Goal: Transaction & Acquisition: Purchase product/service

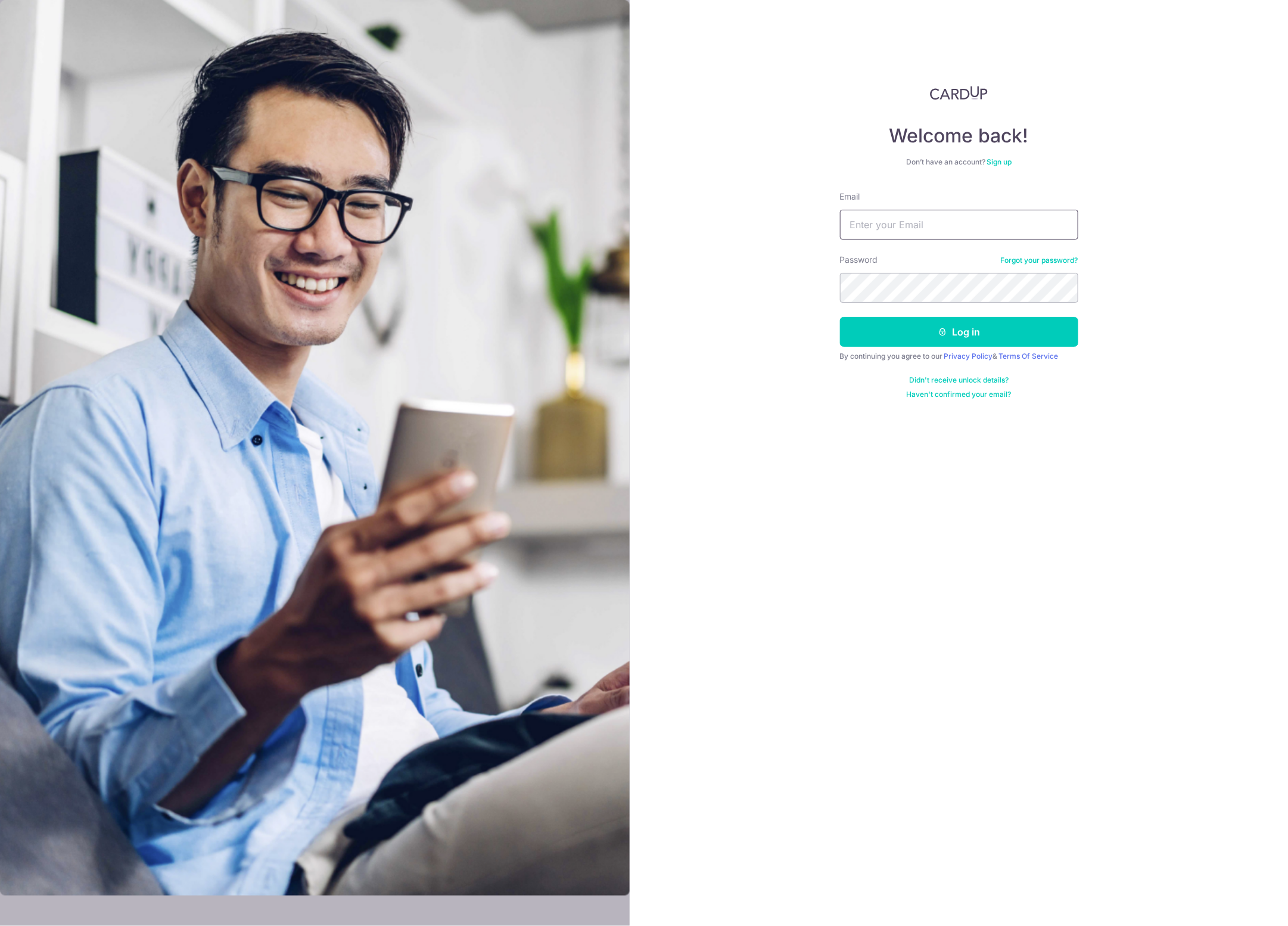
click at [865, 225] on input "Email" at bounding box center [959, 225] width 238 height 30
type input "sally8300@gmail.com"
click at [958, 329] on button "Log in" at bounding box center [959, 332] width 238 height 30
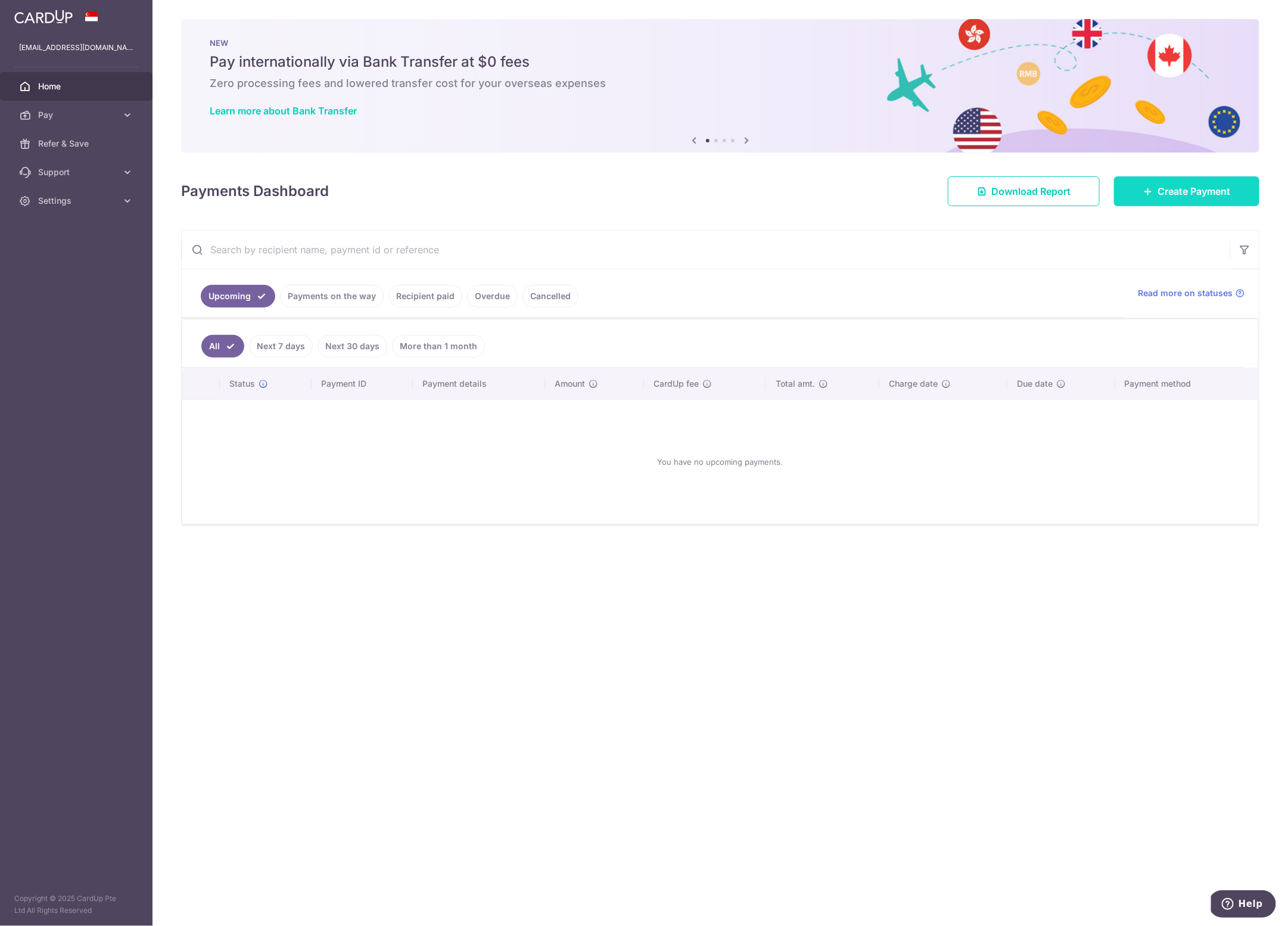
click at [1160, 188] on span "Create Payment" at bounding box center [1194, 191] width 72 height 14
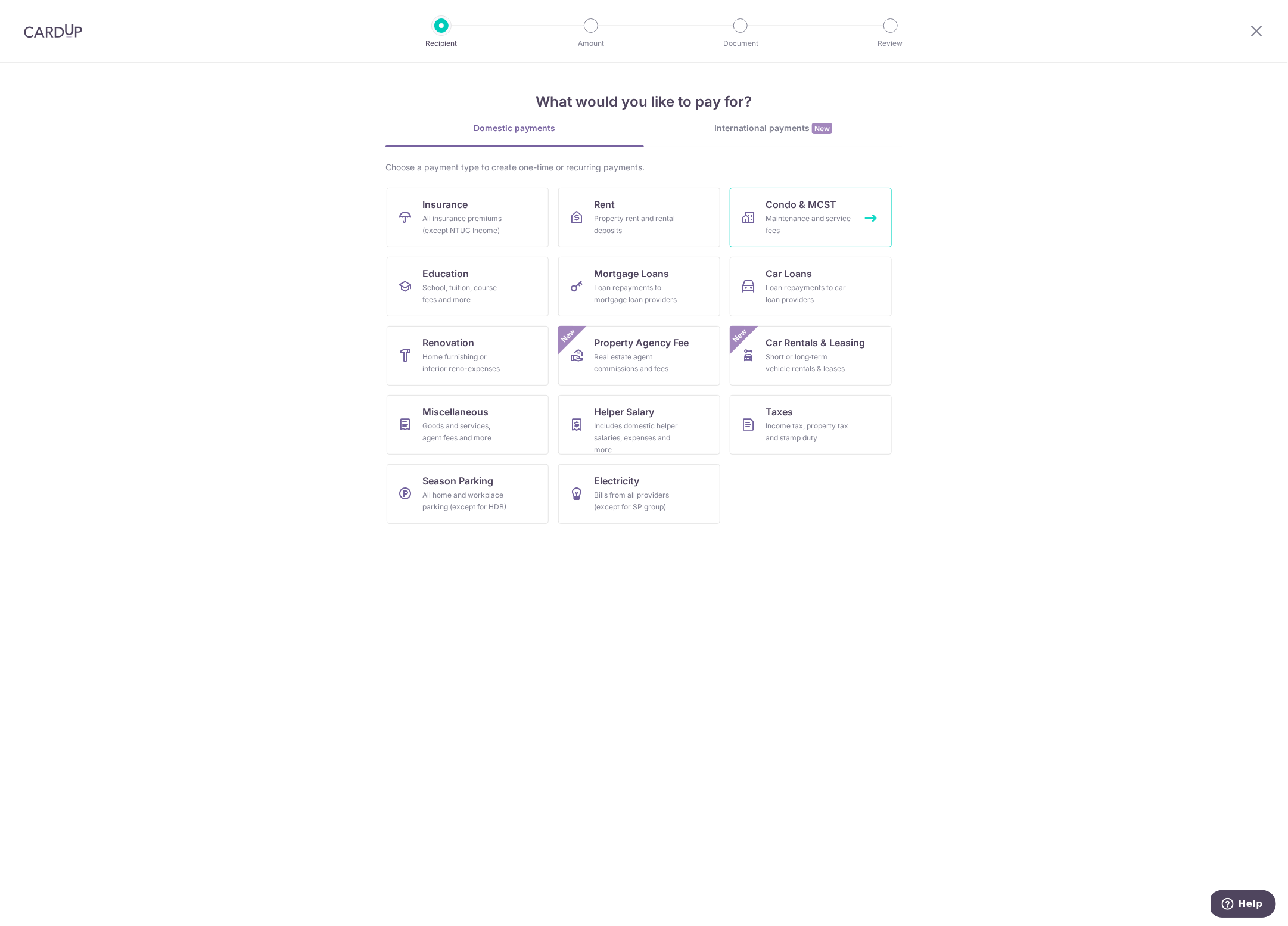
click at [803, 209] on span "Condo & MCST" at bounding box center [801, 205] width 71 height 14
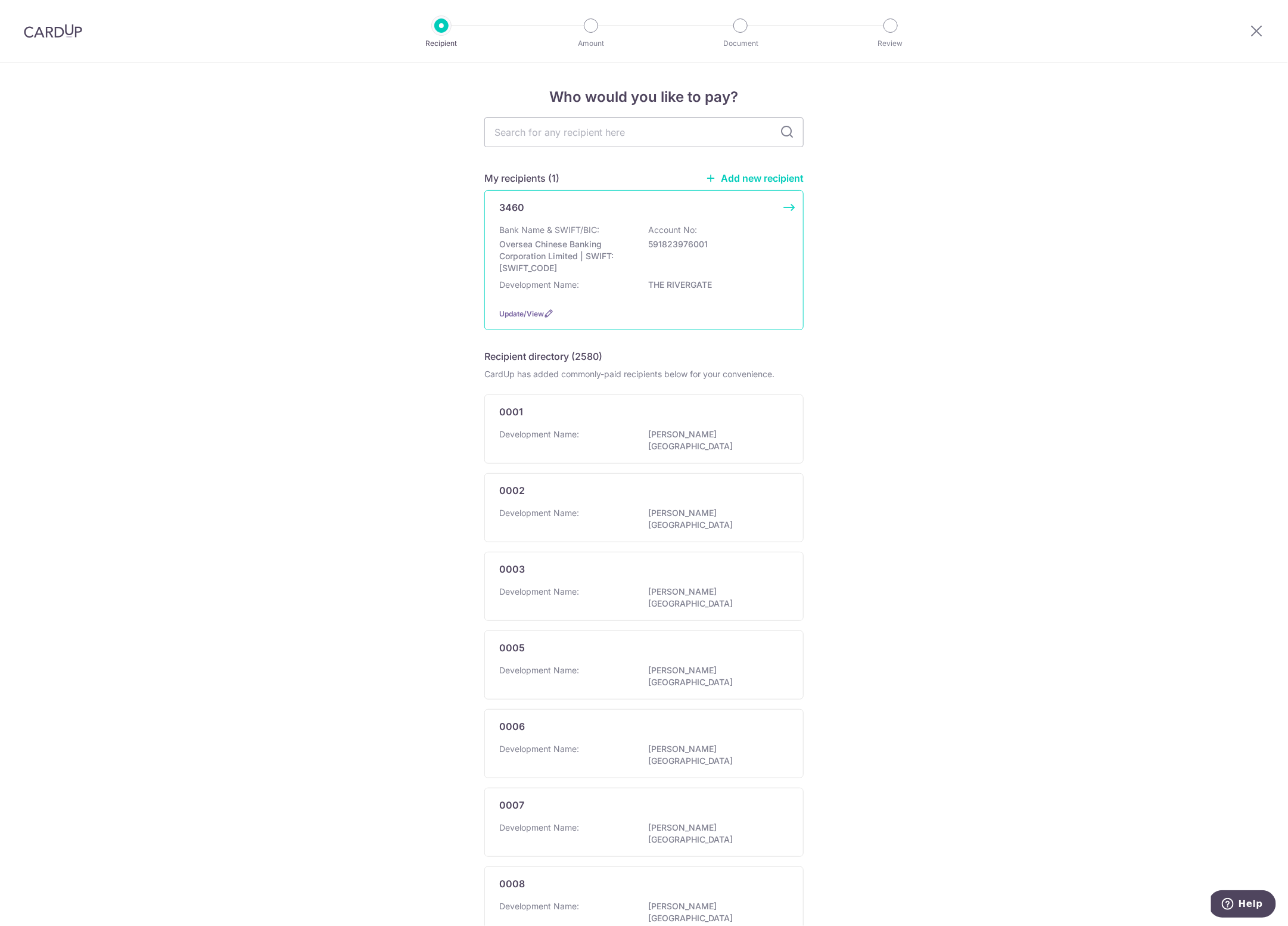
click at [560, 248] on p "Oversea Chinese Banking Corporation Limited | SWIFT: OCBCSGSGXXX" at bounding box center [566, 256] width 134 height 35
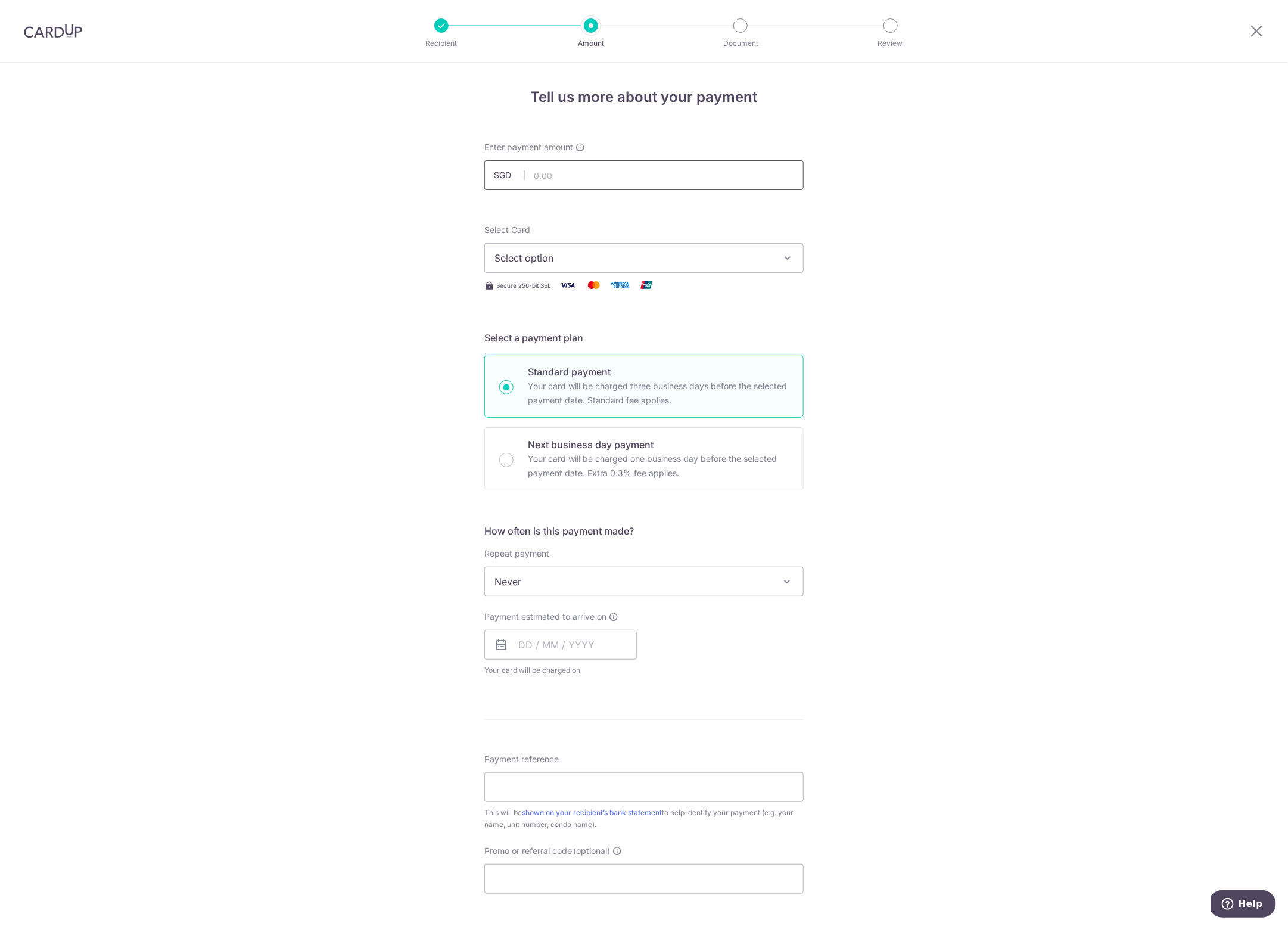
click at [574, 178] on input "text" at bounding box center [644, 175] width 319 height 30
type input "1,693.40"
click at [746, 309] on form "Enter payment amount SGD 1,693.40 1693.40 Select Card Select option Add credit …" at bounding box center [644, 613] width 319 height 943
click at [585, 249] on button "Select option" at bounding box center [644, 258] width 319 height 30
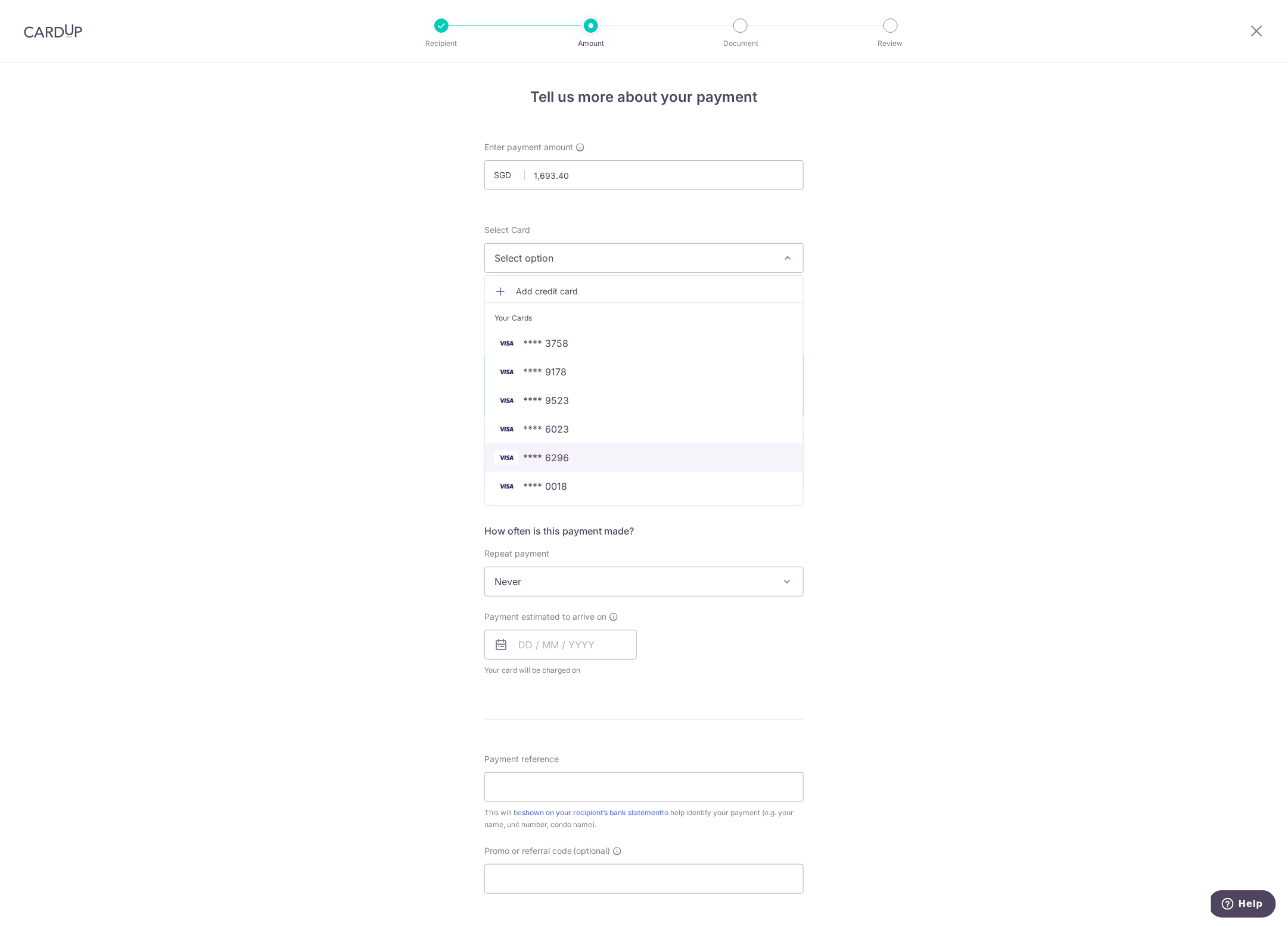
click at [563, 452] on span "**** 6296" at bounding box center [546, 458] width 46 height 14
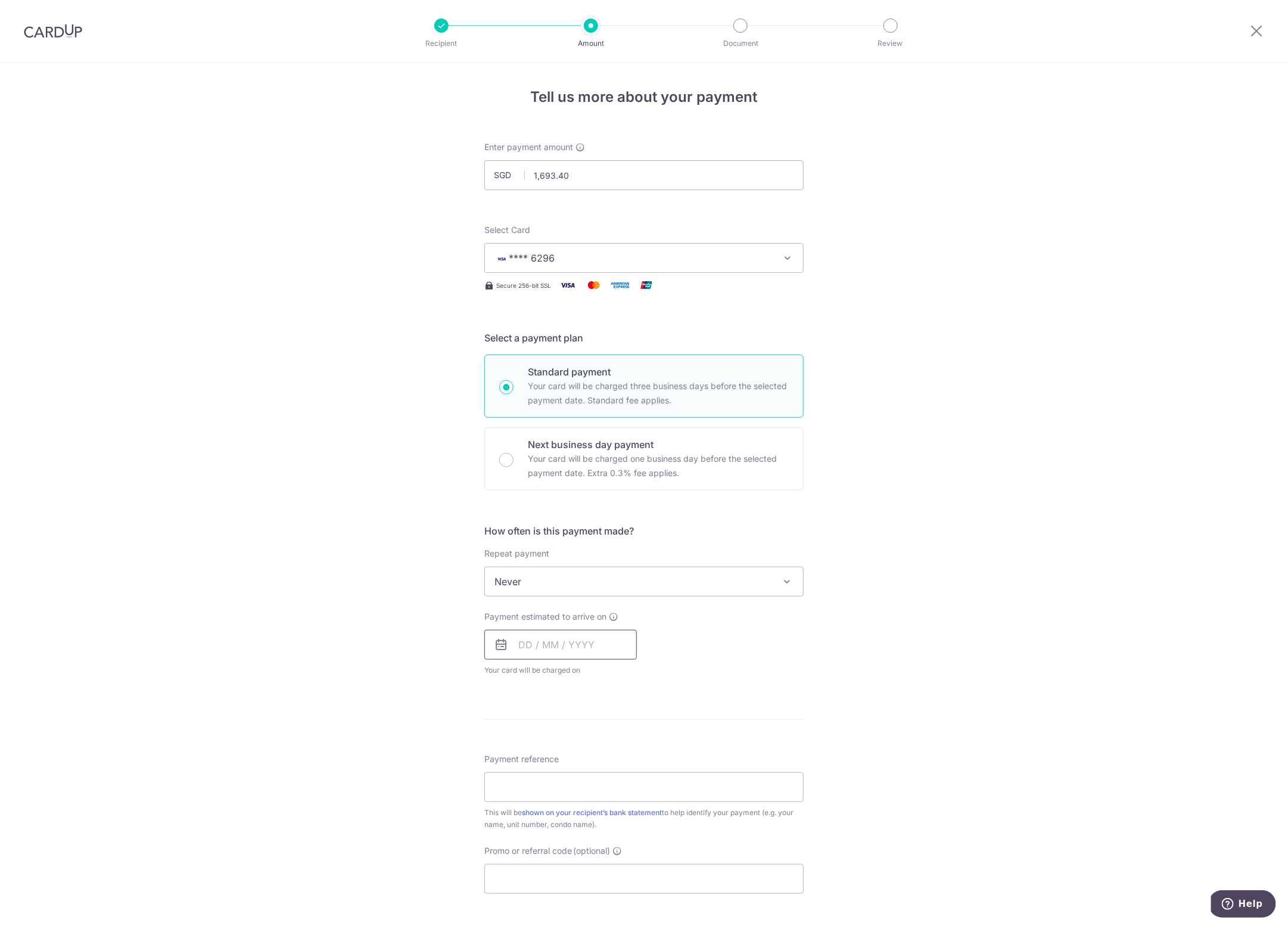
click at [563, 645] on input "text" at bounding box center [561, 645] width 153 height 30
click at [598, 753] on link "11" at bounding box center [604, 753] width 19 height 19
type input "[DATE]"
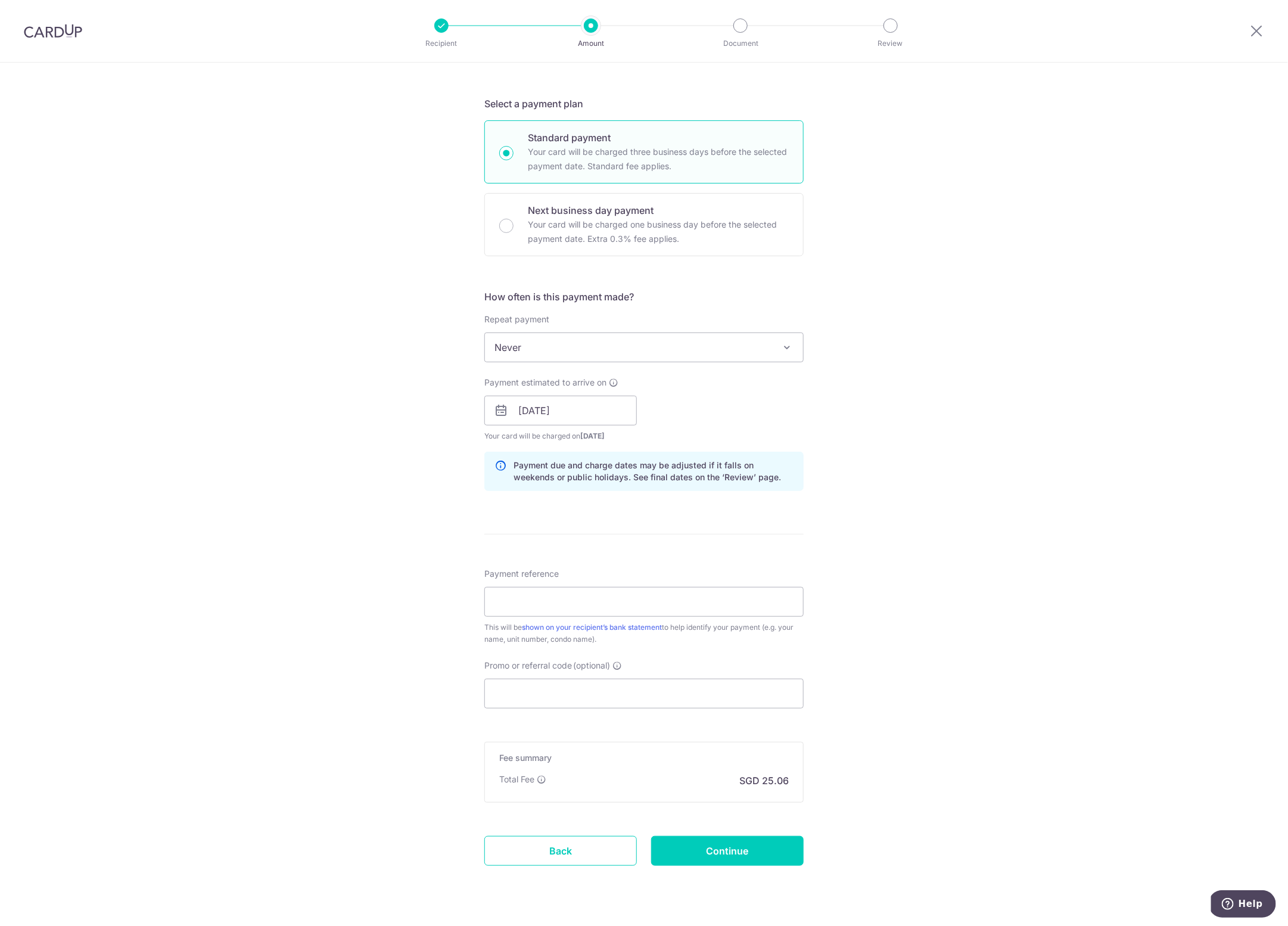
scroll to position [260, 0]
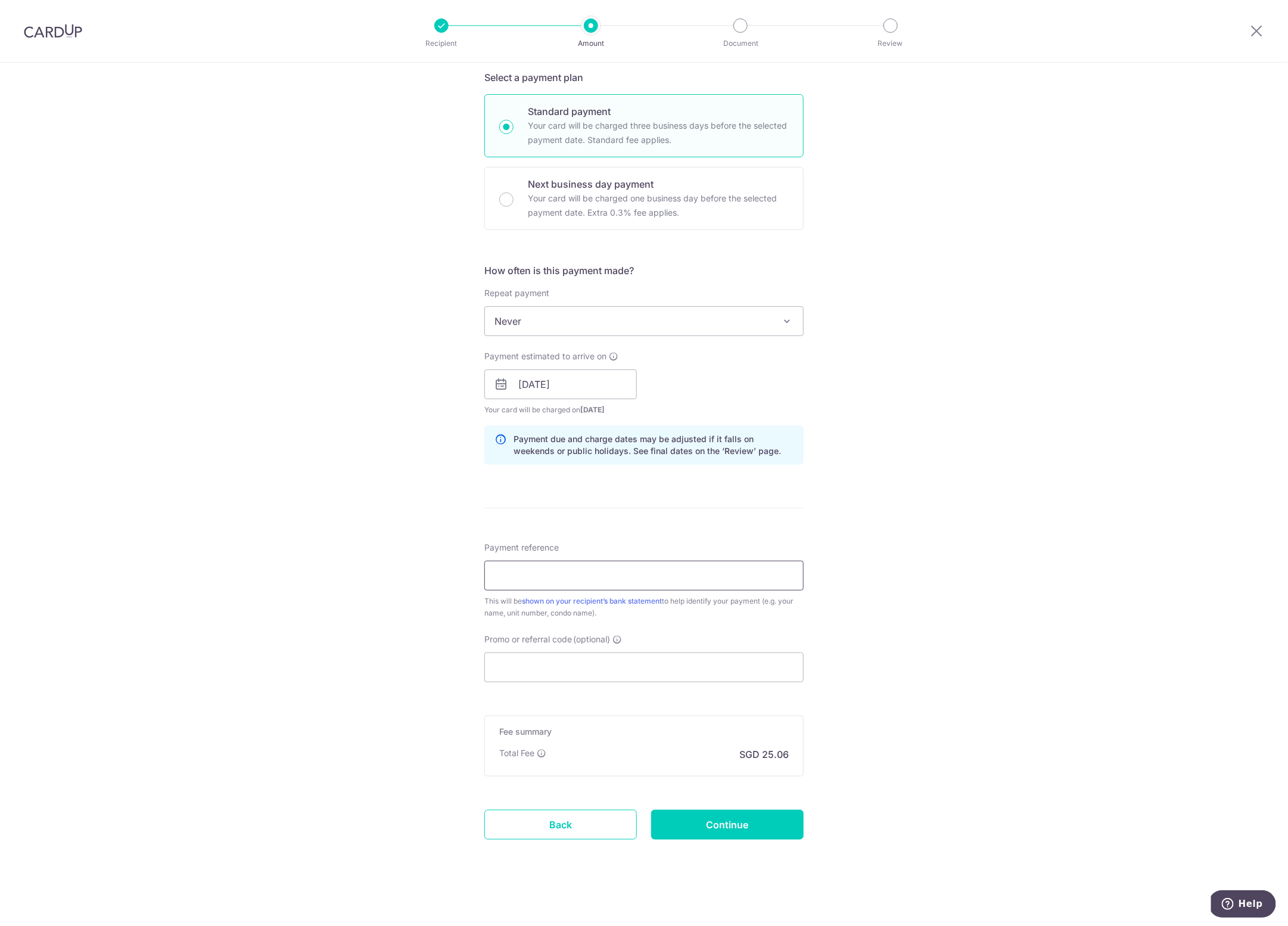
click at [554, 569] on input "Payment reference" at bounding box center [644, 576] width 319 height 30
type input "R"
type input "RVG325 202509"
click at [524, 659] on input "Promo or referral code (optional)" at bounding box center [644, 667] width 319 height 30
click at [716, 818] on input "Continue" at bounding box center [728, 825] width 153 height 30
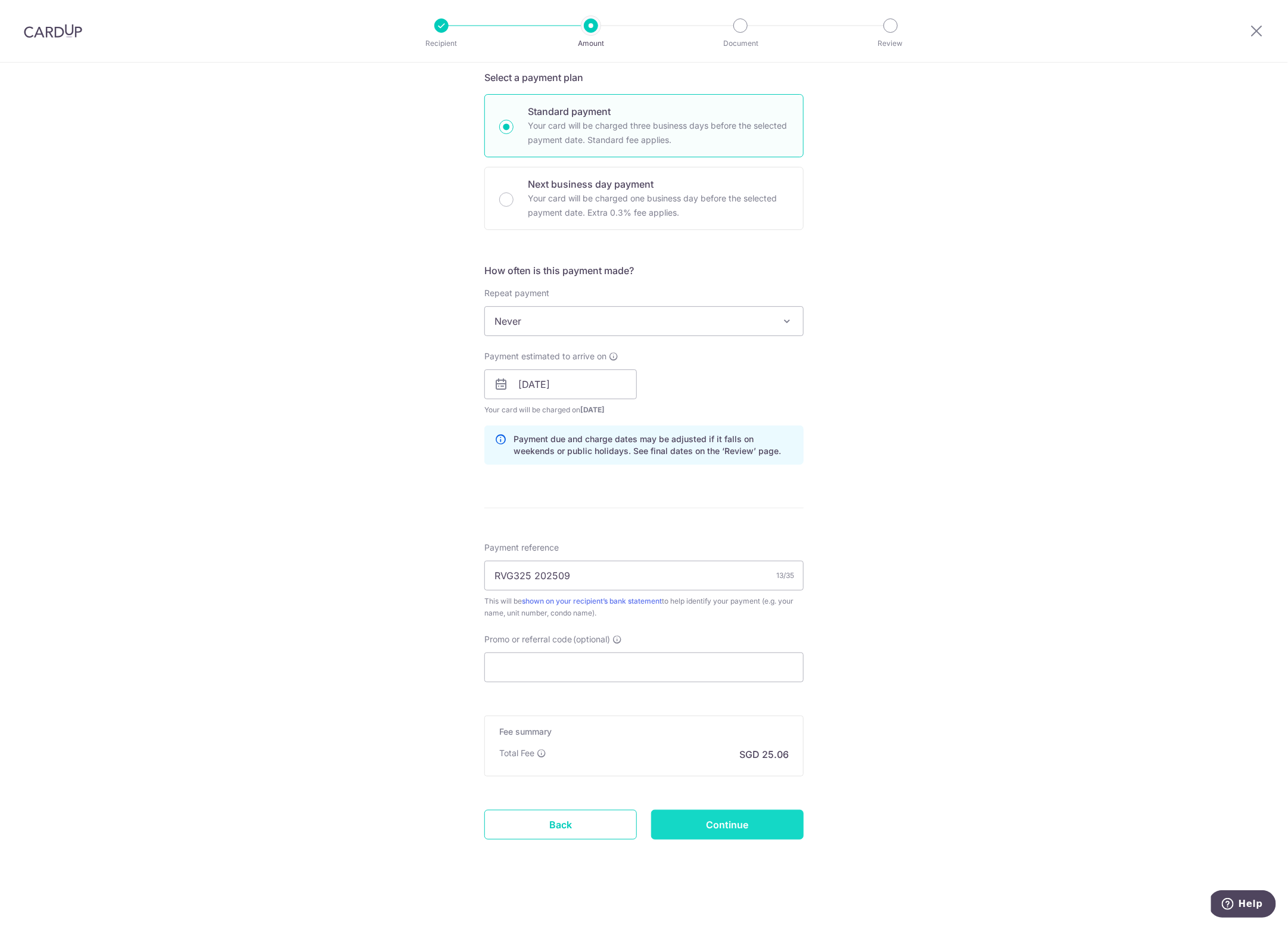
type input "Create Schedule"
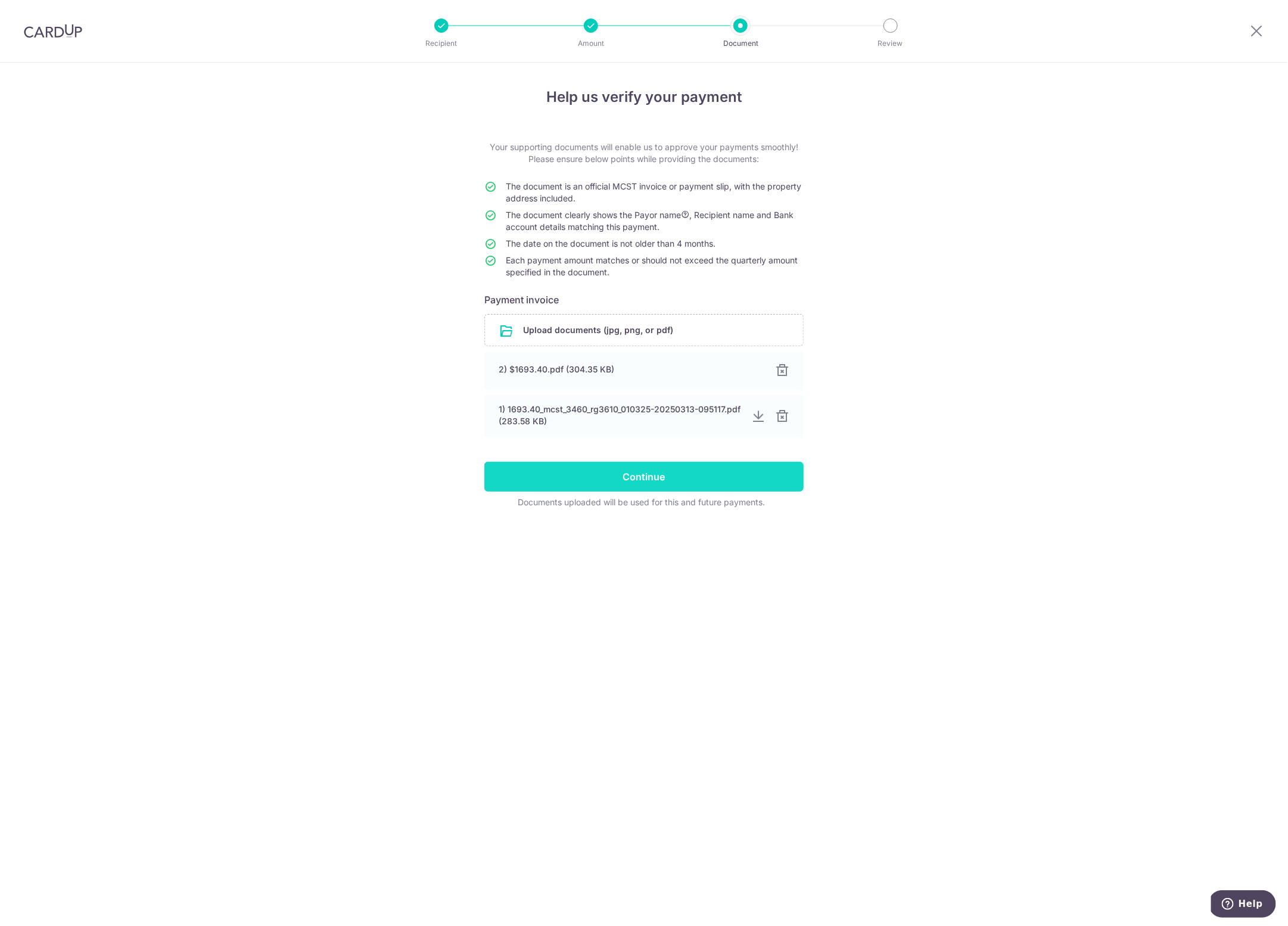
click at [643, 478] on input "Continue" at bounding box center [644, 477] width 319 height 30
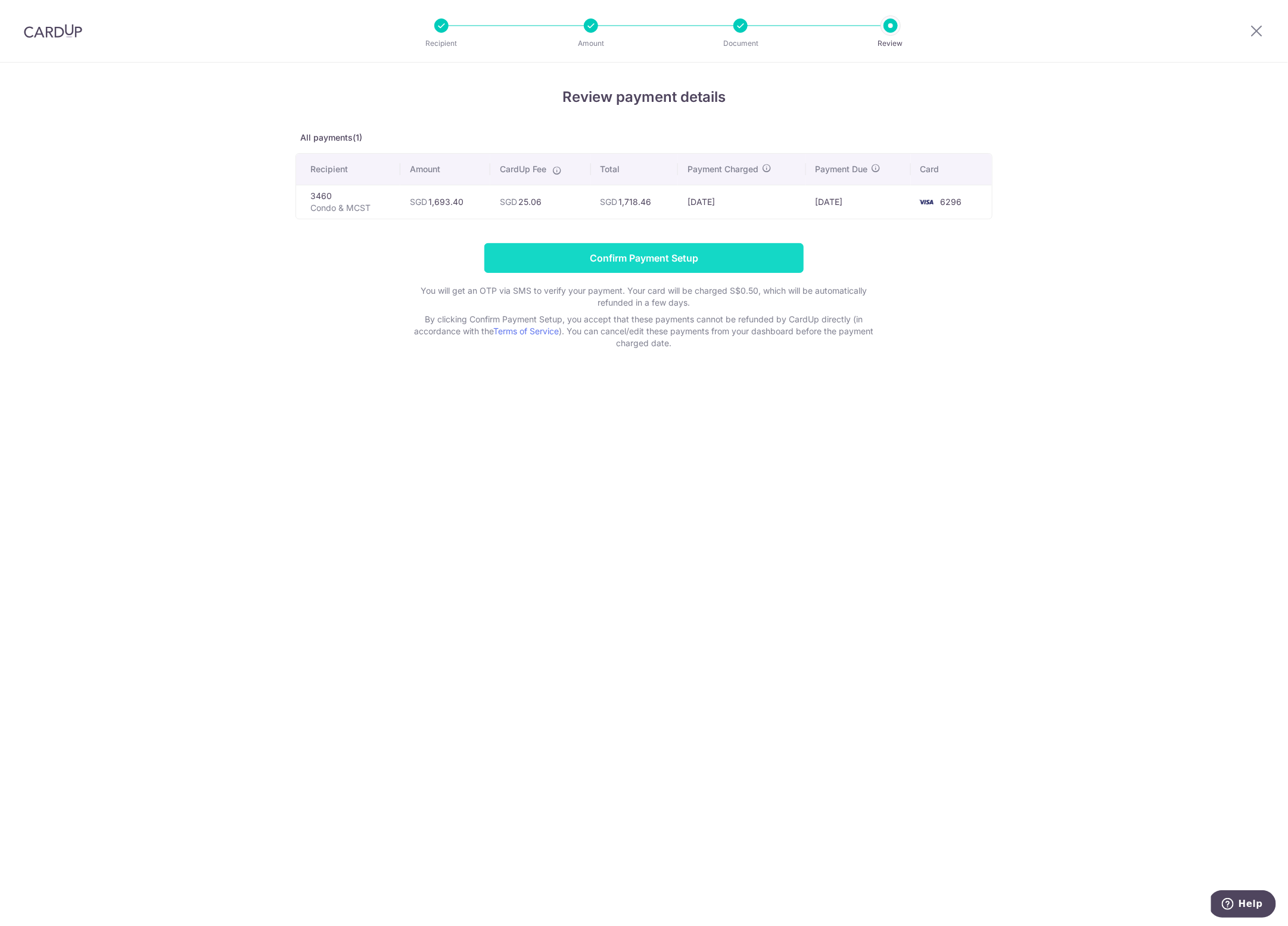
click at [648, 256] on input "Confirm Payment Setup" at bounding box center [644, 258] width 319 height 30
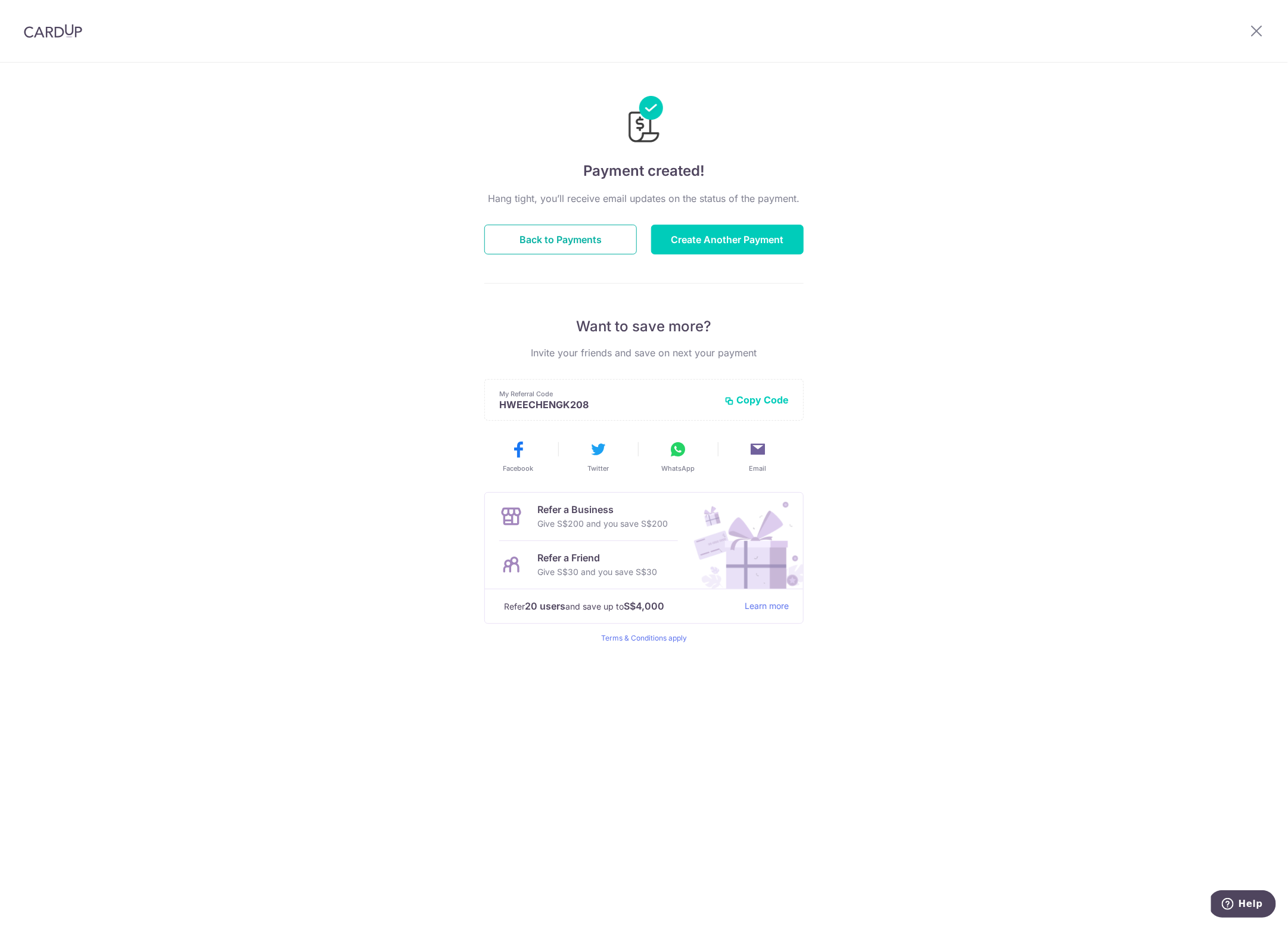
click at [578, 234] on button "Back to Payments" at bounding box center [561, 240] width 153 height 30
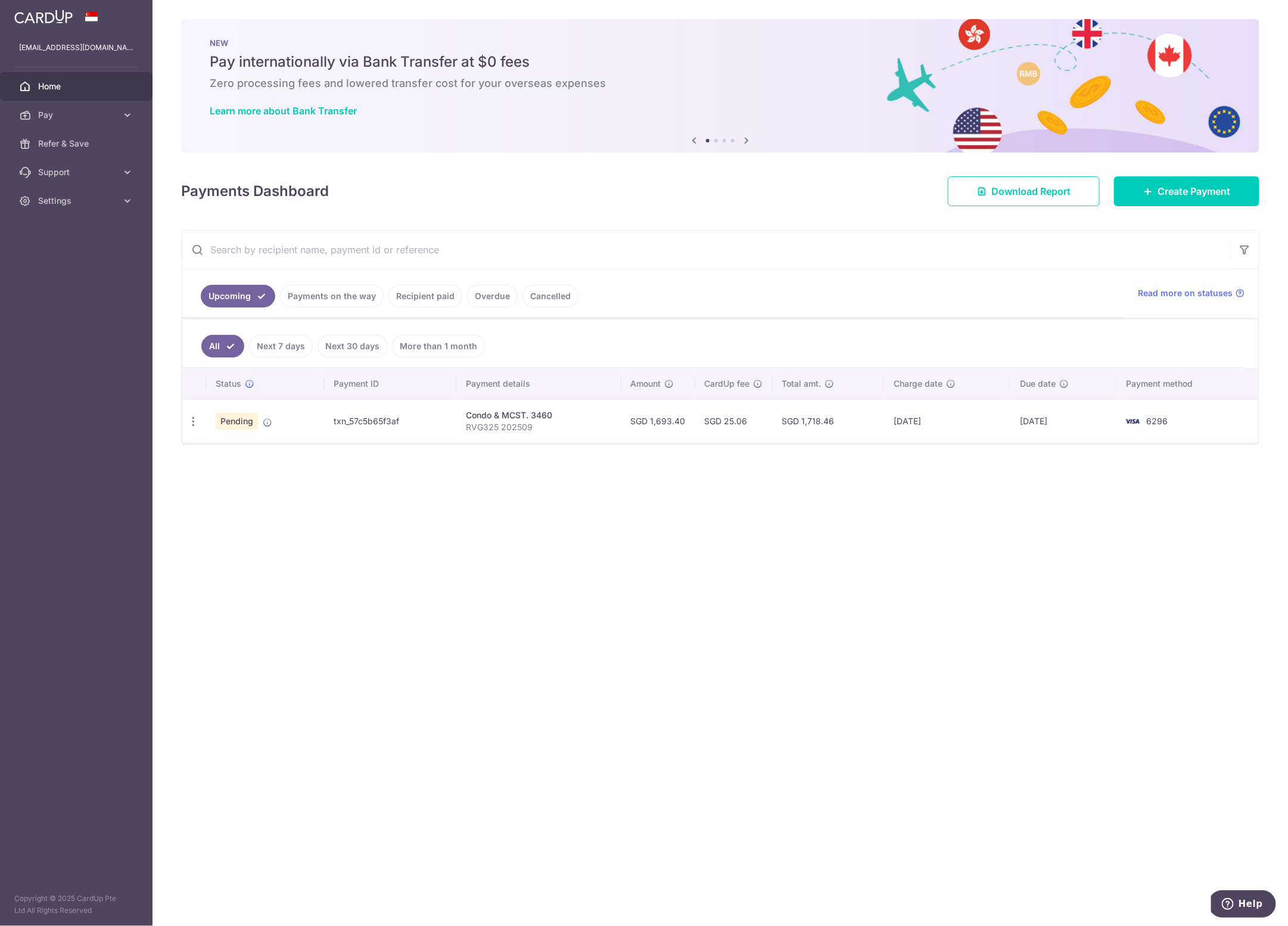
click at [851, 645] on div "× Pause Schedule Pause all future payments in this series Pause just this one p…" at bounding box center [721, 463] width 1136 height 926
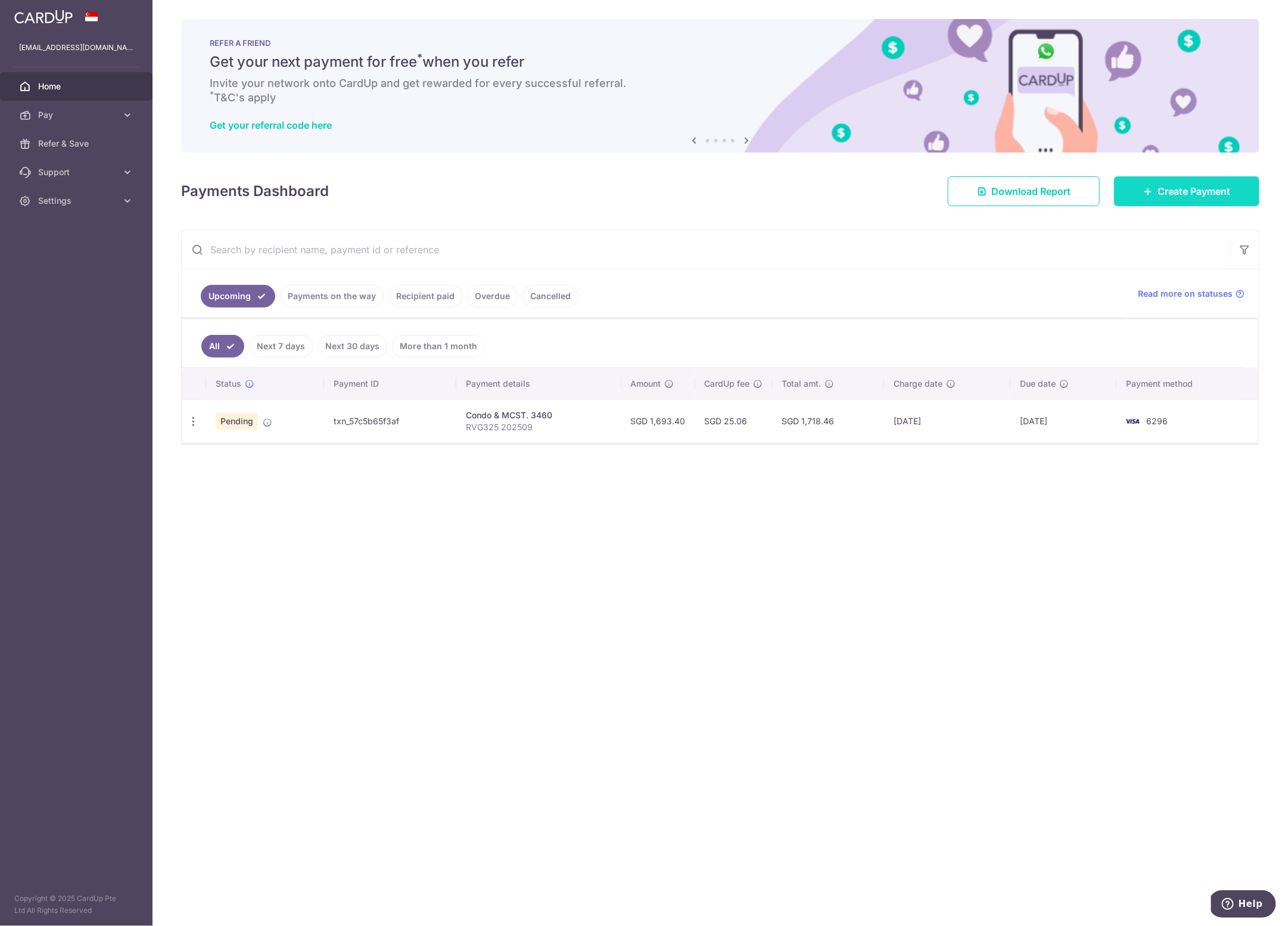
click at [1195, 197] on span "Create Payment" at bounding box center [1194, 191] width 72 height 14
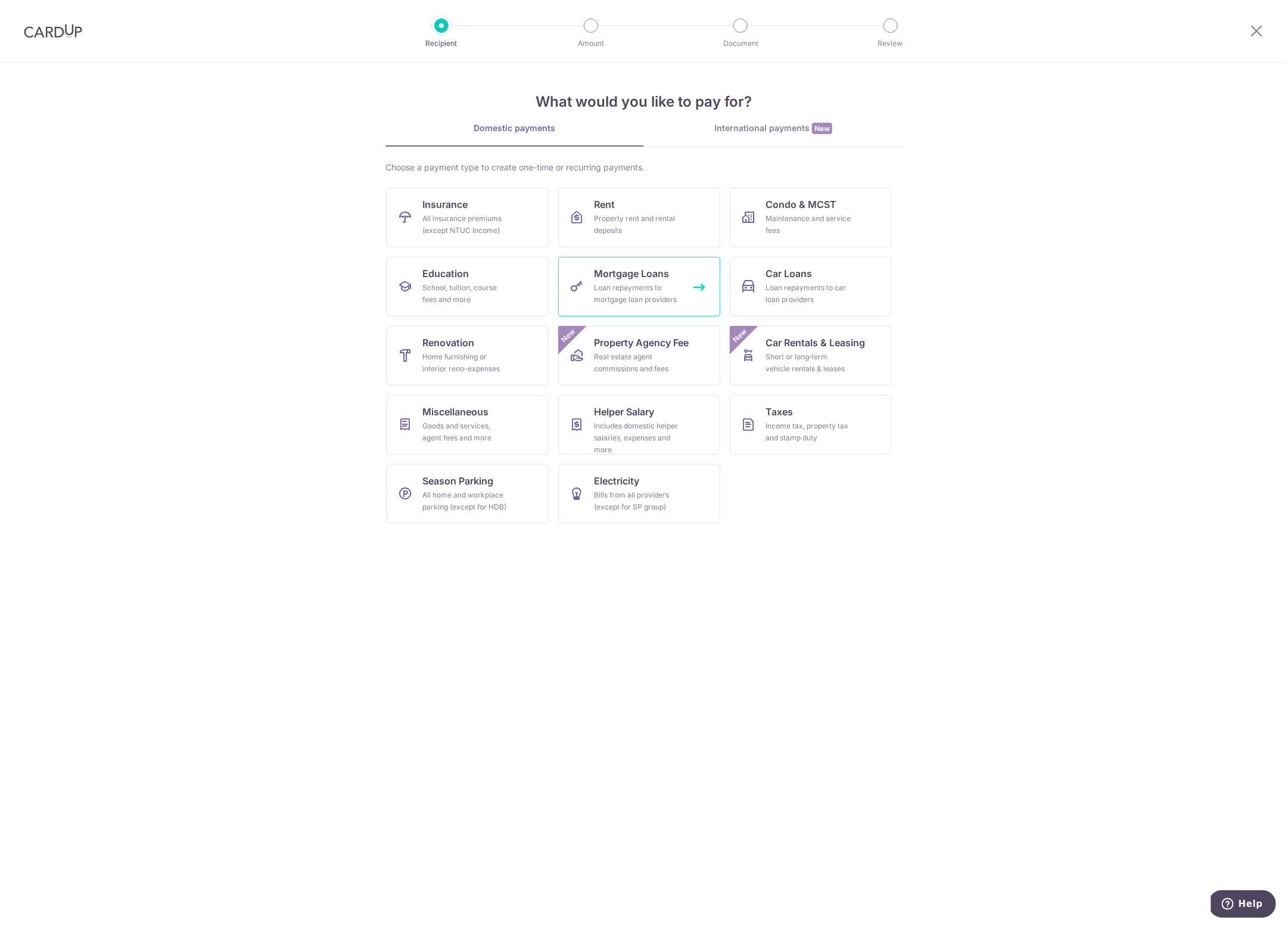
click at [624, 288] on div "Loan repayments to mortgage loan providers" at bounding box center [637, 293] width 86 height 24
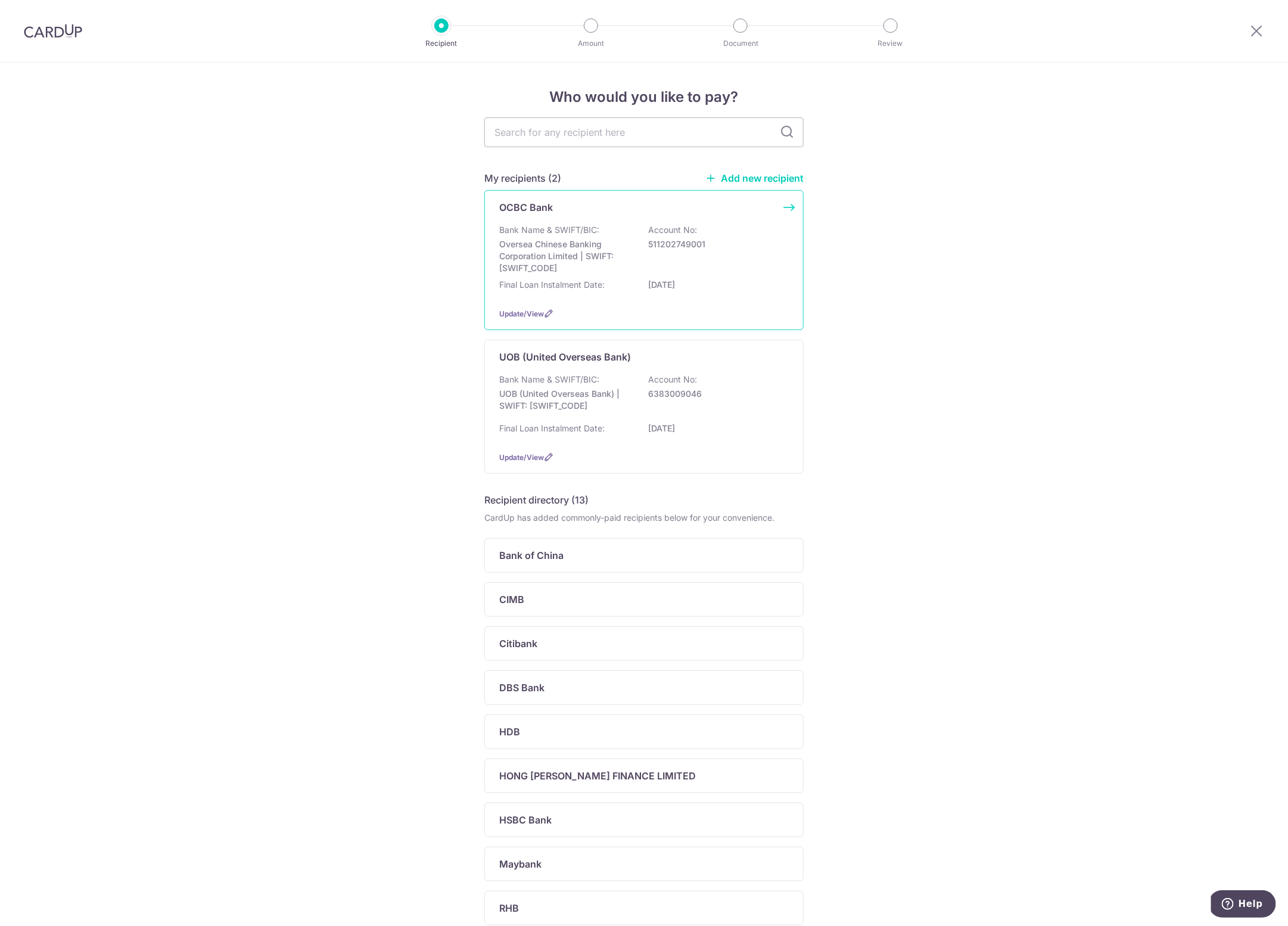
click at [567, 256] on p "Oversea Chinese Banking Corporation Limited | SWIFT: [SWIFT_CODE]" at bounding box center [566, 256] width 134 height 35
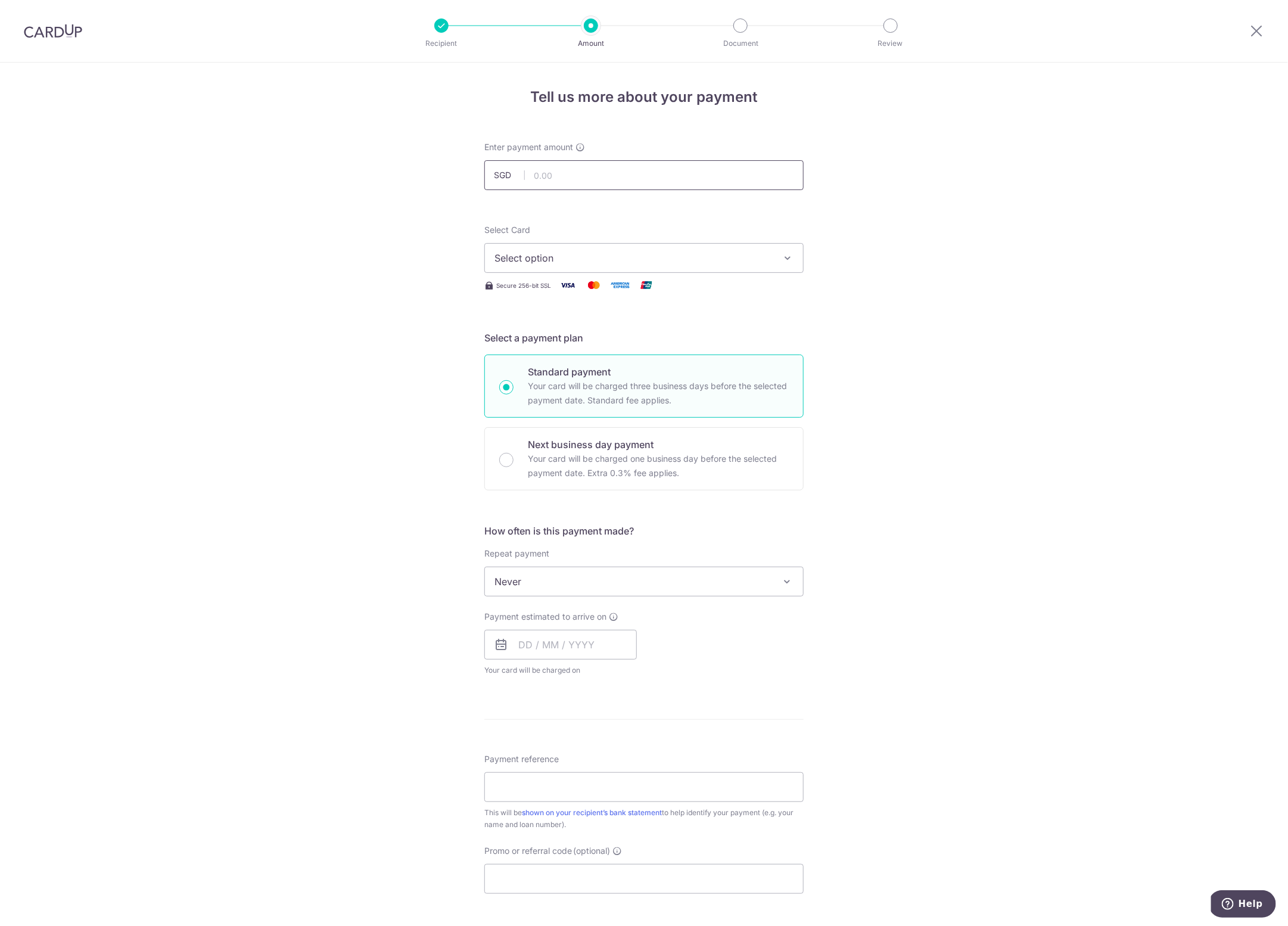
click at [600, 173] on input "text" at bounding box center [644, 175] width 319 height 30
type input "7,253.73"
drag, startPoint x: 888, startPoint y: 211, endPoint x: 1237, endPoint y: 144, distance: 355.4
click at [888, 211] on div "Tell us more about your payment Enter payment amount SGD 7,253.73 7253.73 Selec…" at bounding box center [644, 602] width 1288 height 1078
click at [541, 256] on span "Select option" at bounding box center [633, 258] width 278 height 14
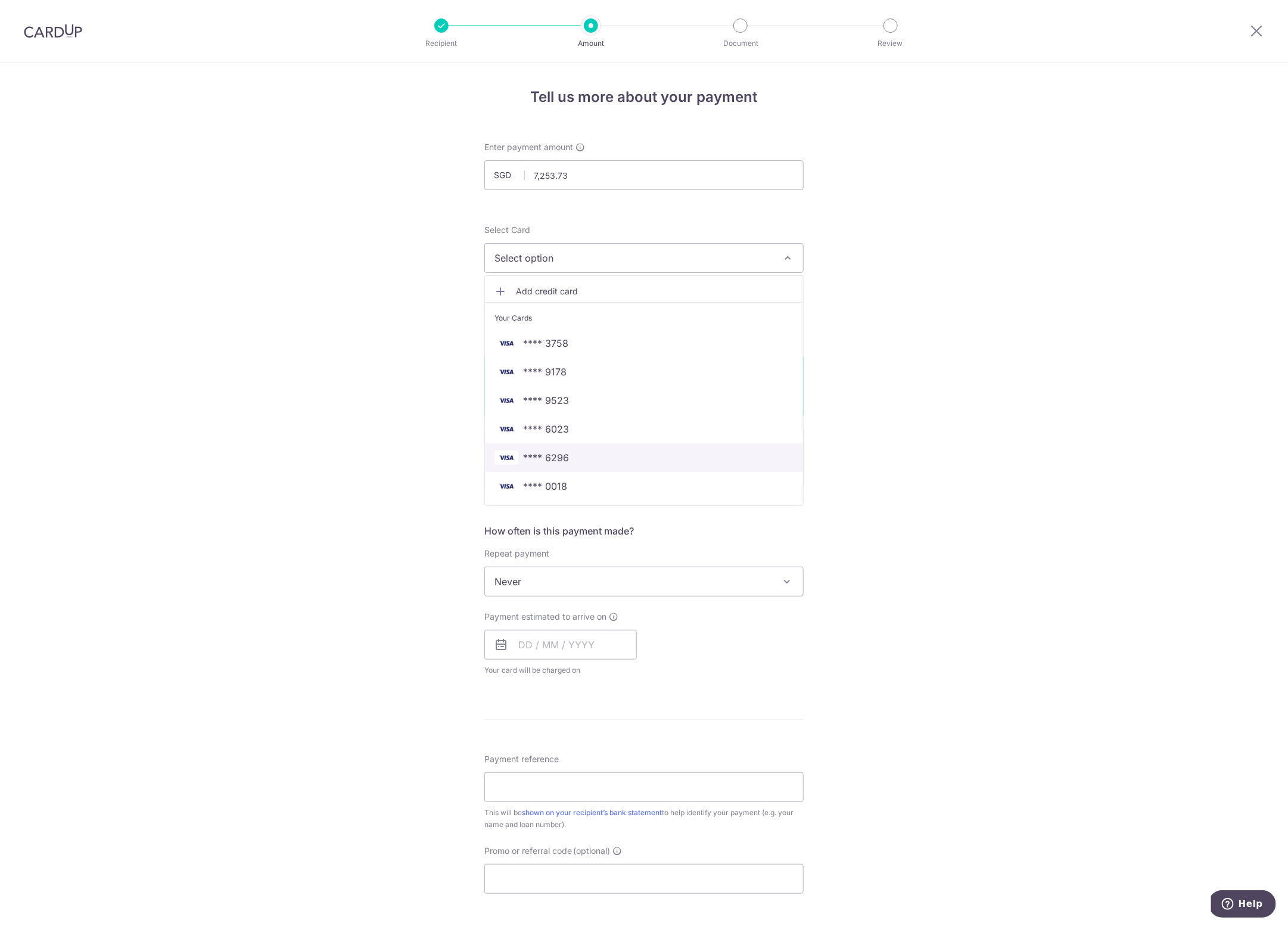
click at [562, 456] on span "**** 6296" at bounding box center [546, 458] width 46 height 14
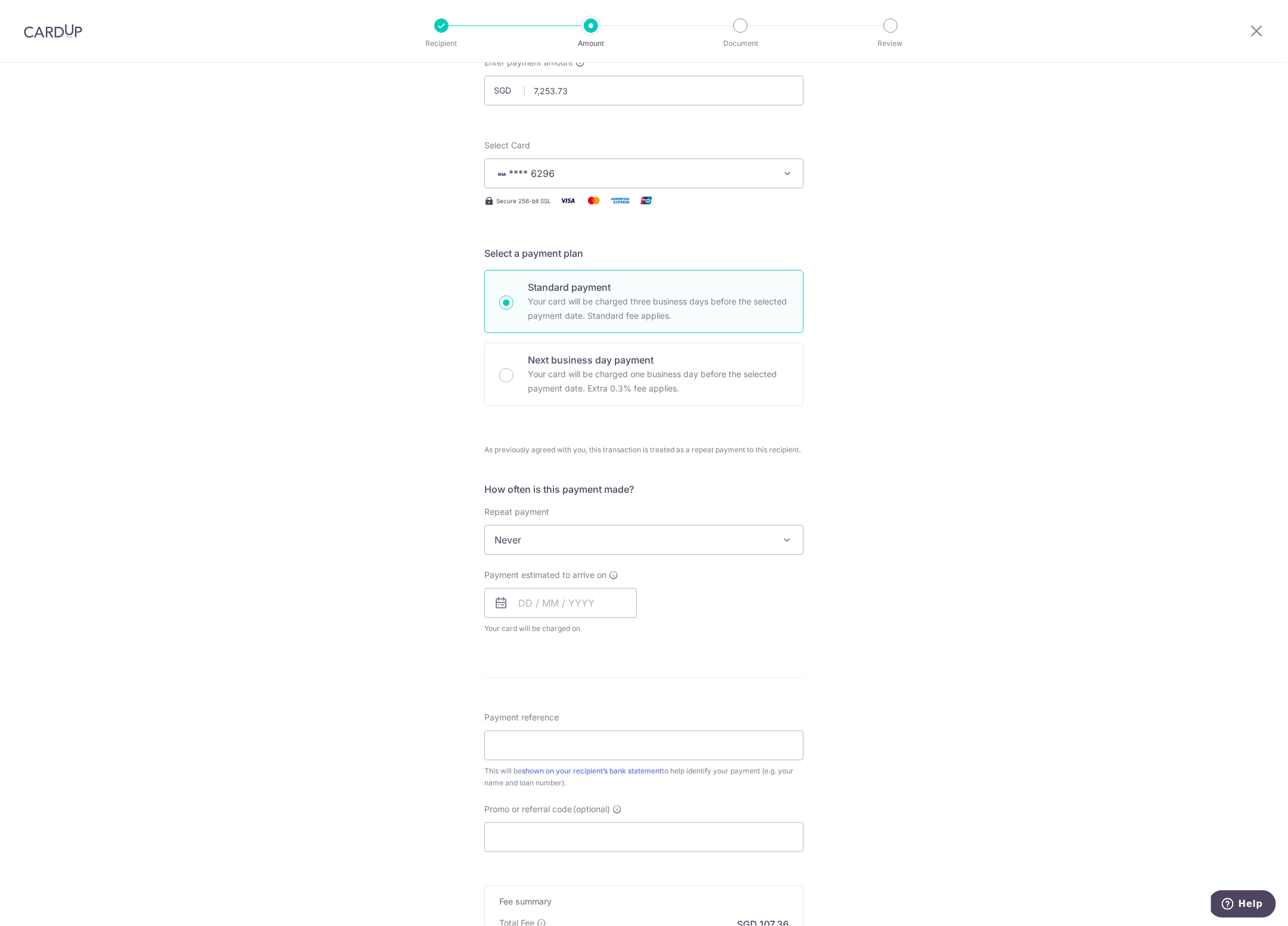
scroll to position [255, 0]
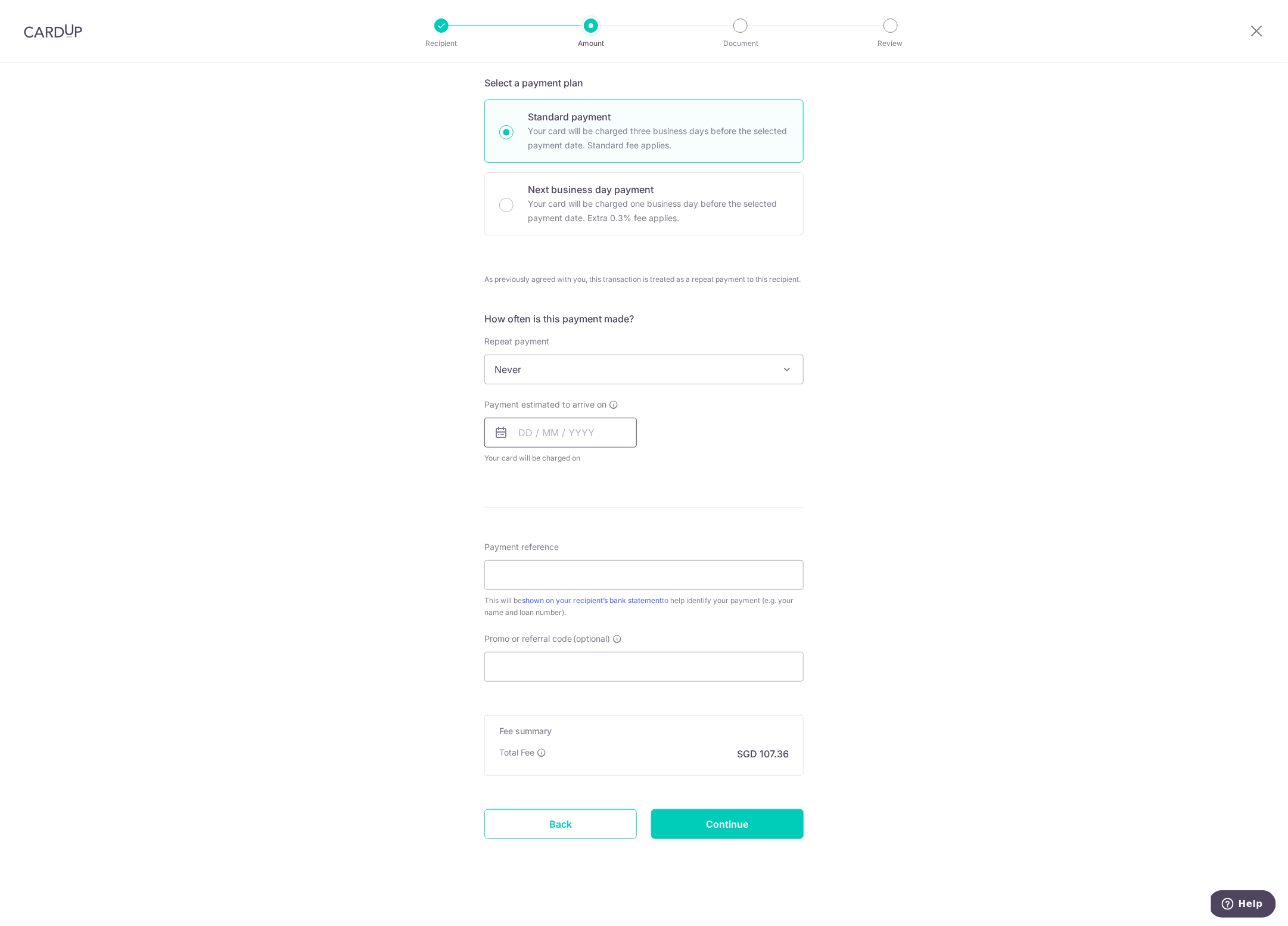
click at [559, 426] on input "text" at bounding box center [561, 433] width 153 height 30
click at [344, 488] on div "Tell us more about your payment Enter payment amount SGD 7,253.73 7253.73 Selec…" at bounding box center [644, 367] width 1288 height 1121
click at [537, 431] on input "text" at bounding box center [561, 433] width 153 height 30
click at [602, 539] on link "11" at bounding box center [604, 541] width 19 height 19
type input "[DATE]"
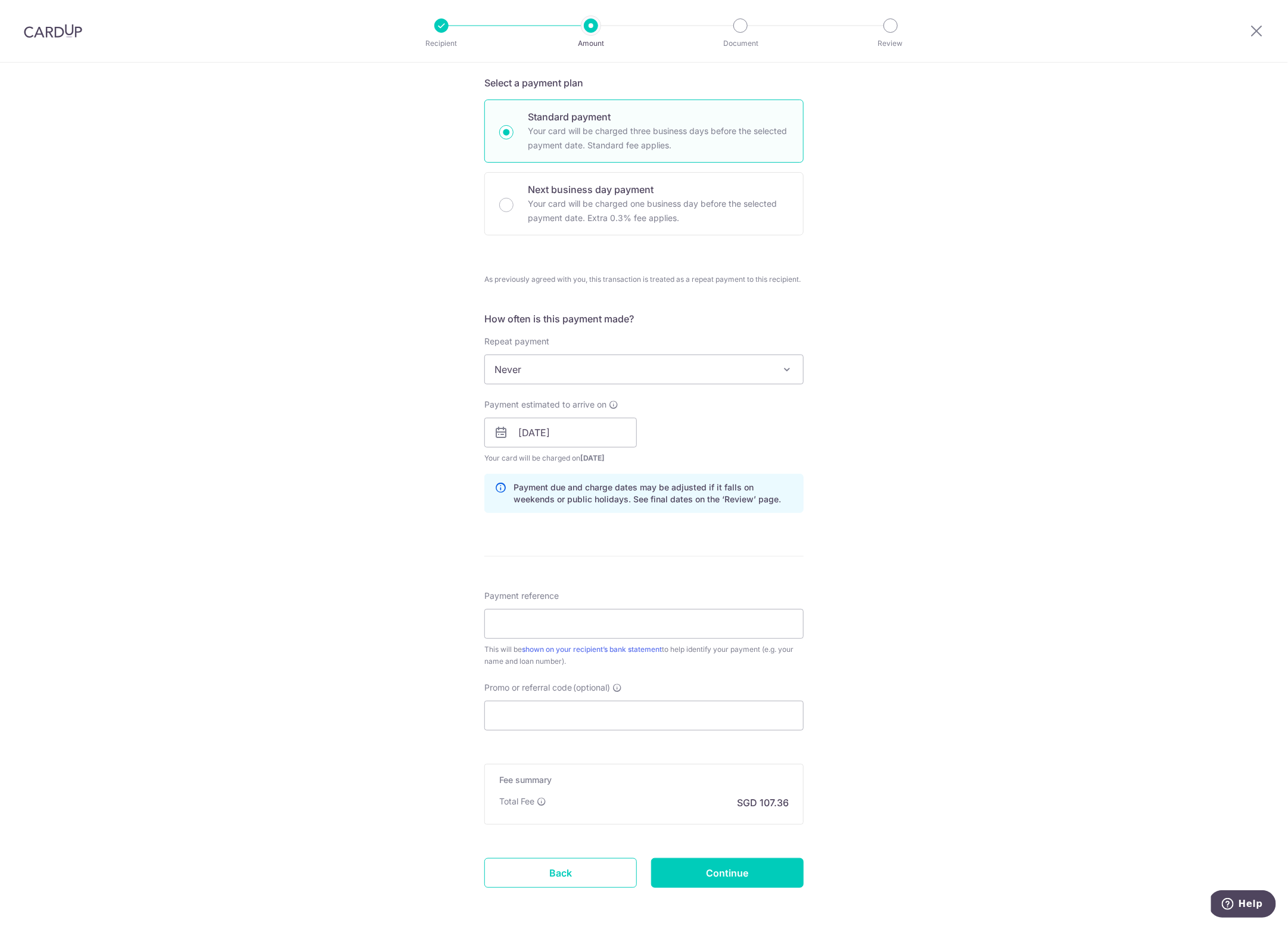
click at [370, 504] on div "Tell us more about your payment Enter payment amount SGD 7,253.73 7253.73 Selec…" at bounding box center [644, 392] width 1288 height 1170
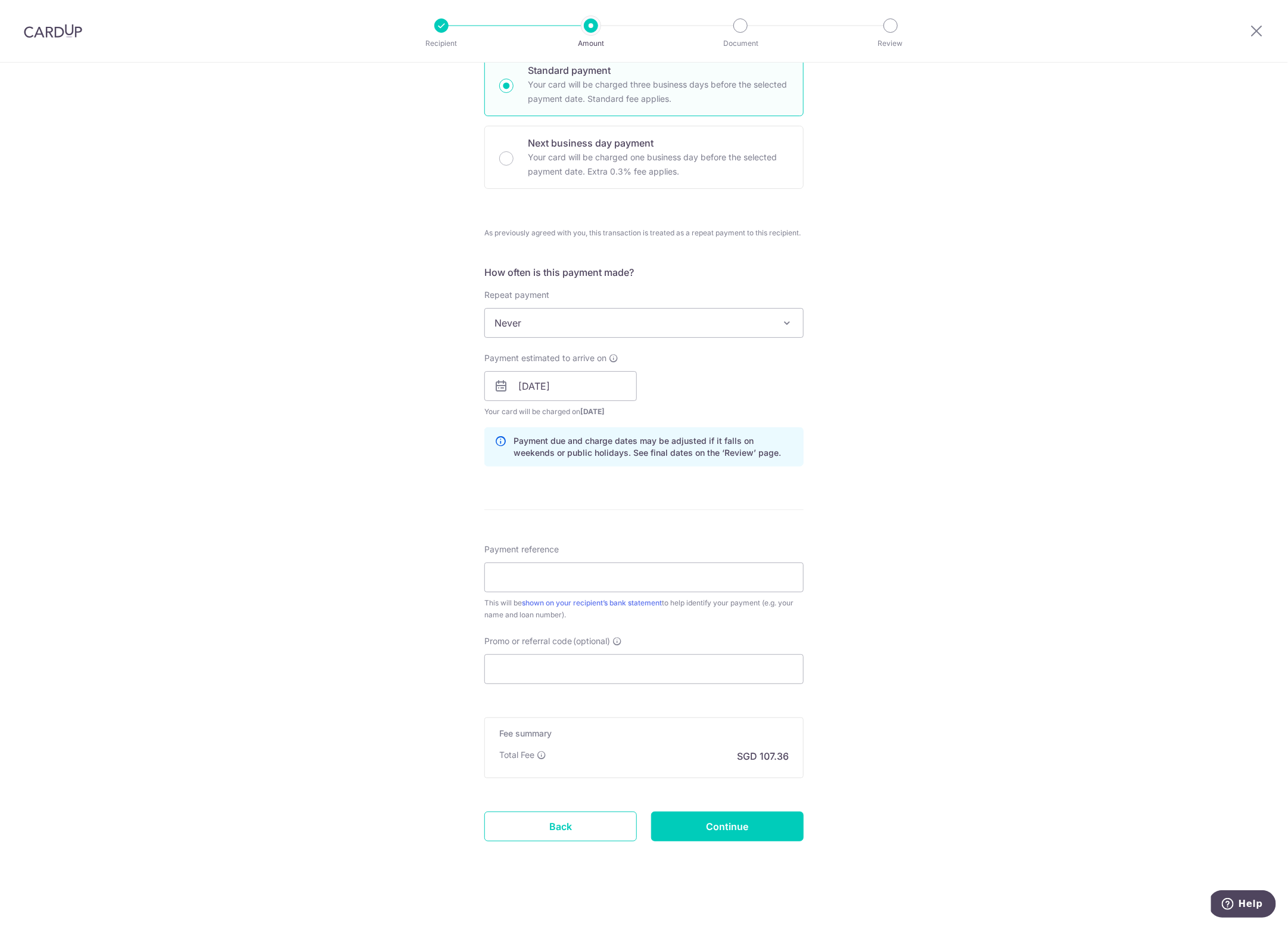
scroll to position [304, 0]
click at [507, 573] on input "Payment reference" at bounding box center [644, 576] width 319 height 30
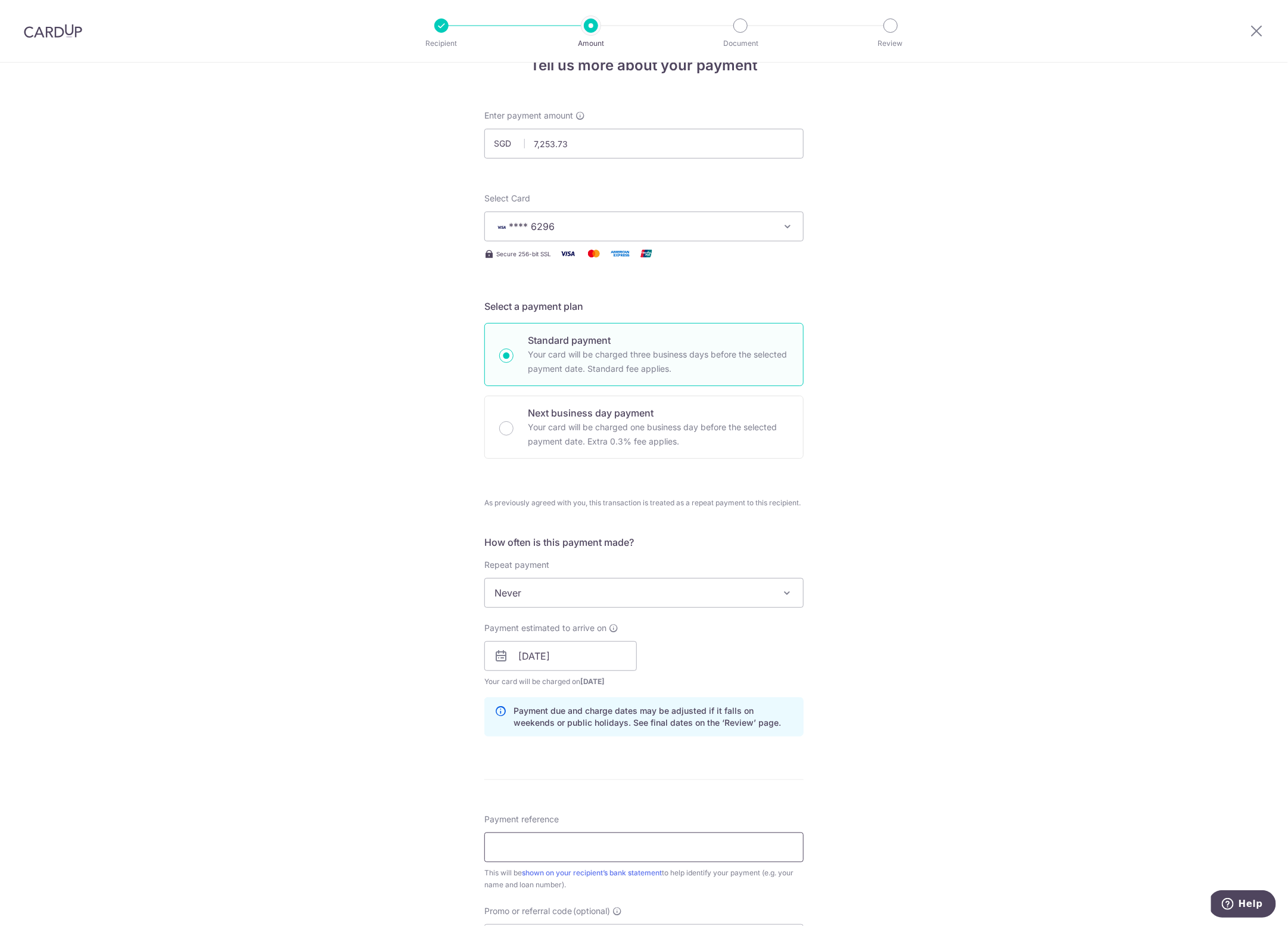
scroll to position [0, 0]
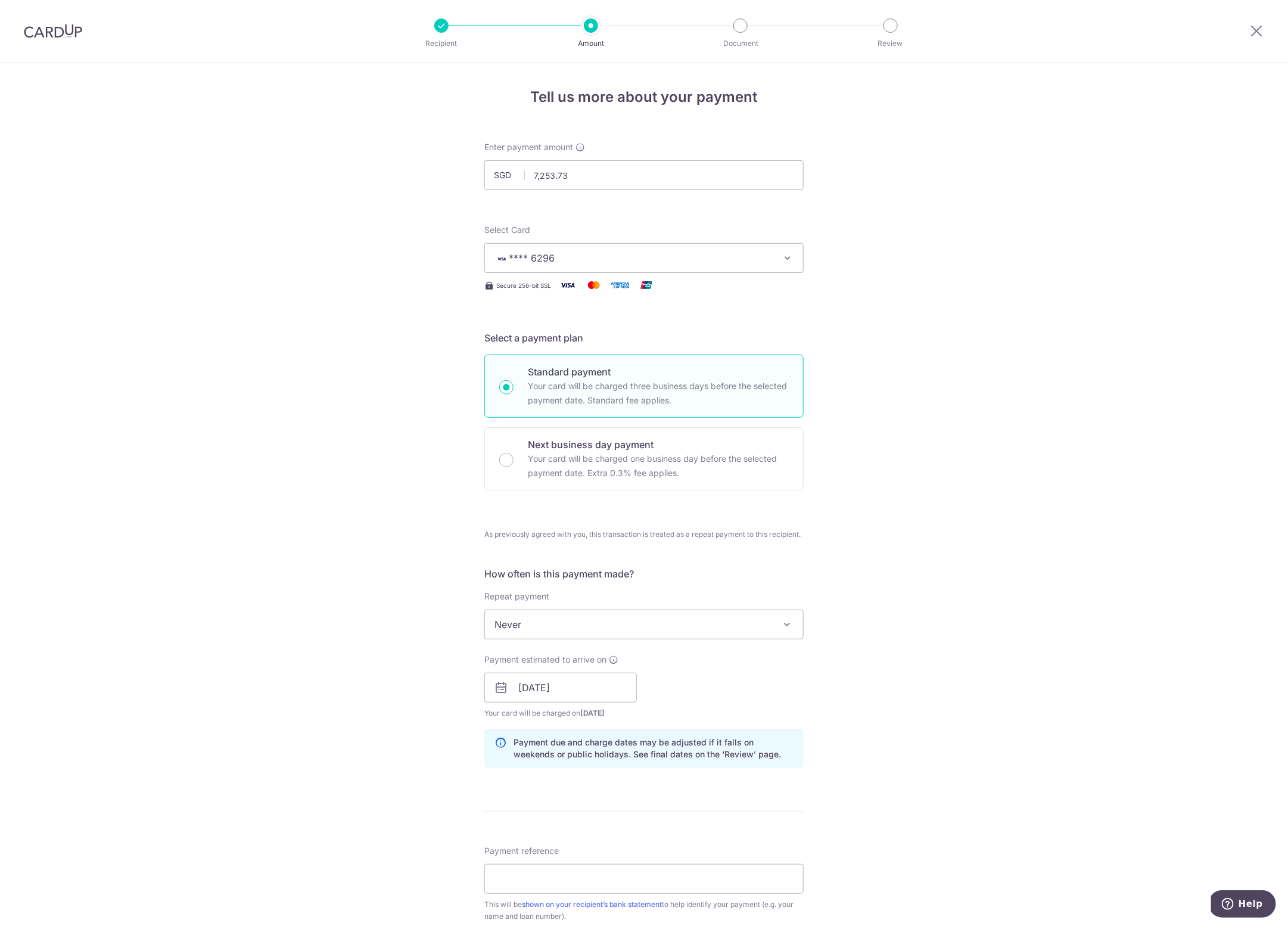
click at [574, 256] on span "**** 6296" at bounding box center [633, 258] width 278 height 14
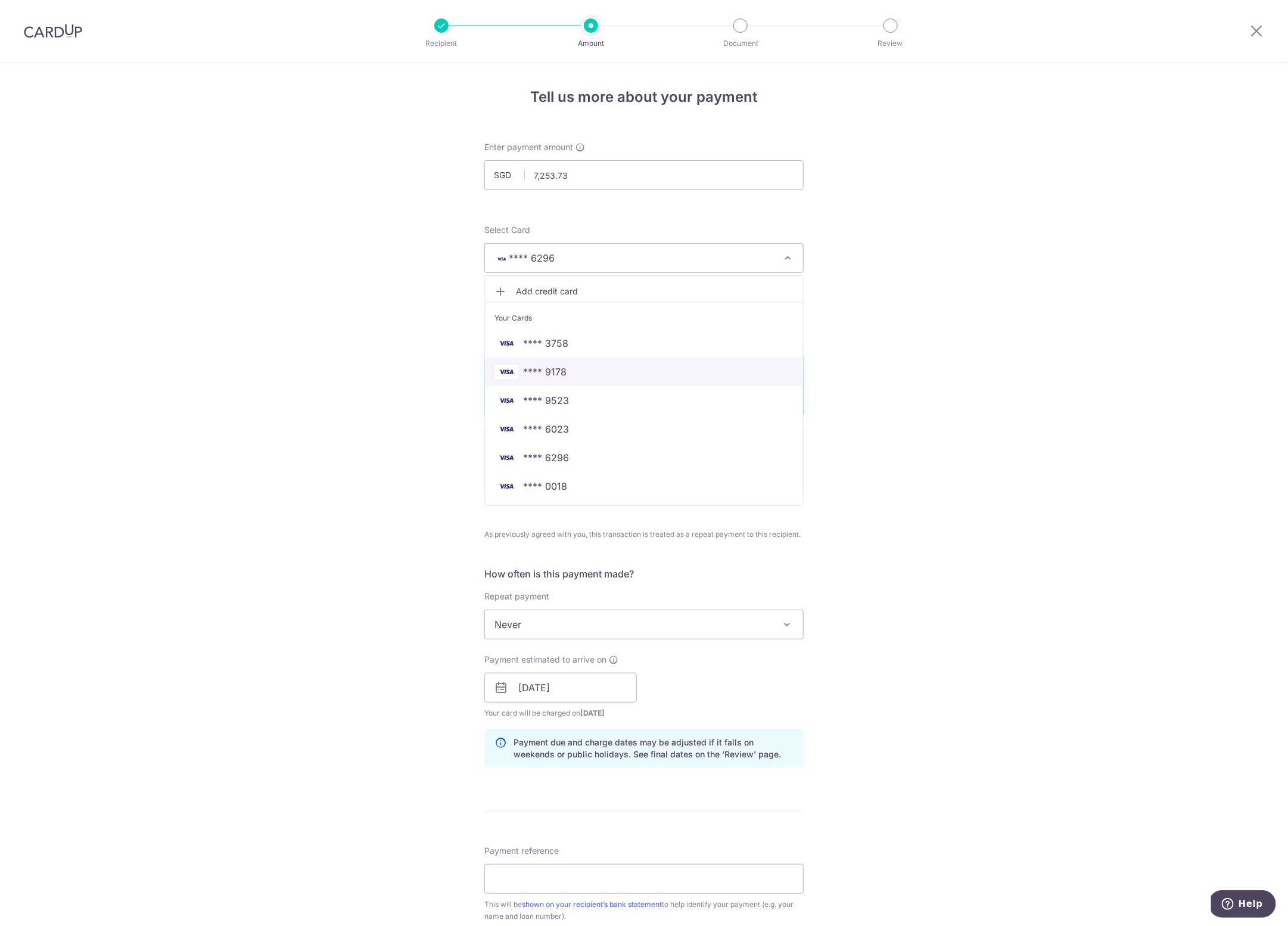
click at [577, 370] on span "**** 9178" at bounding box center [644, 372] width 299 height 14
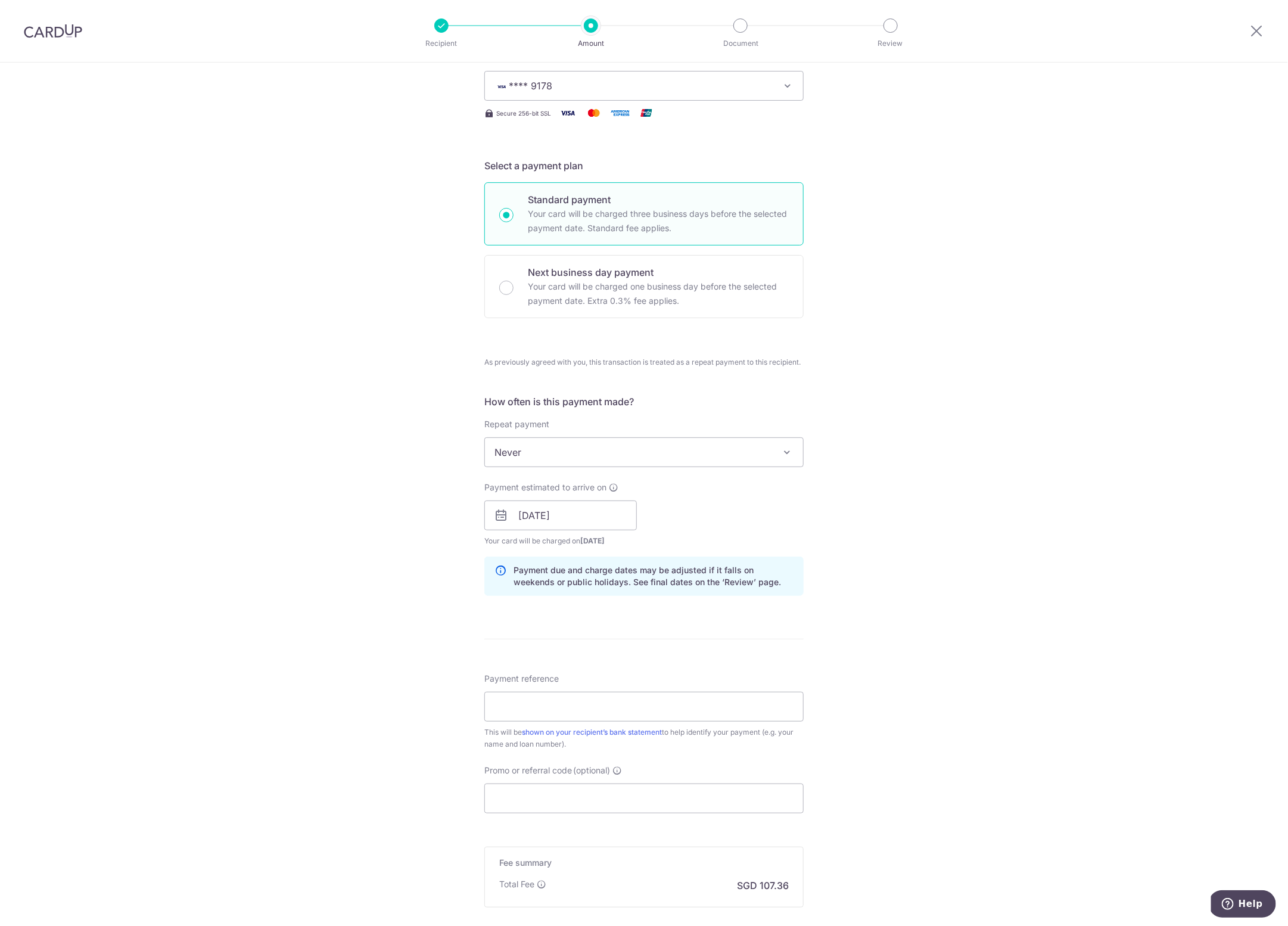
scroll to position [304, 0]
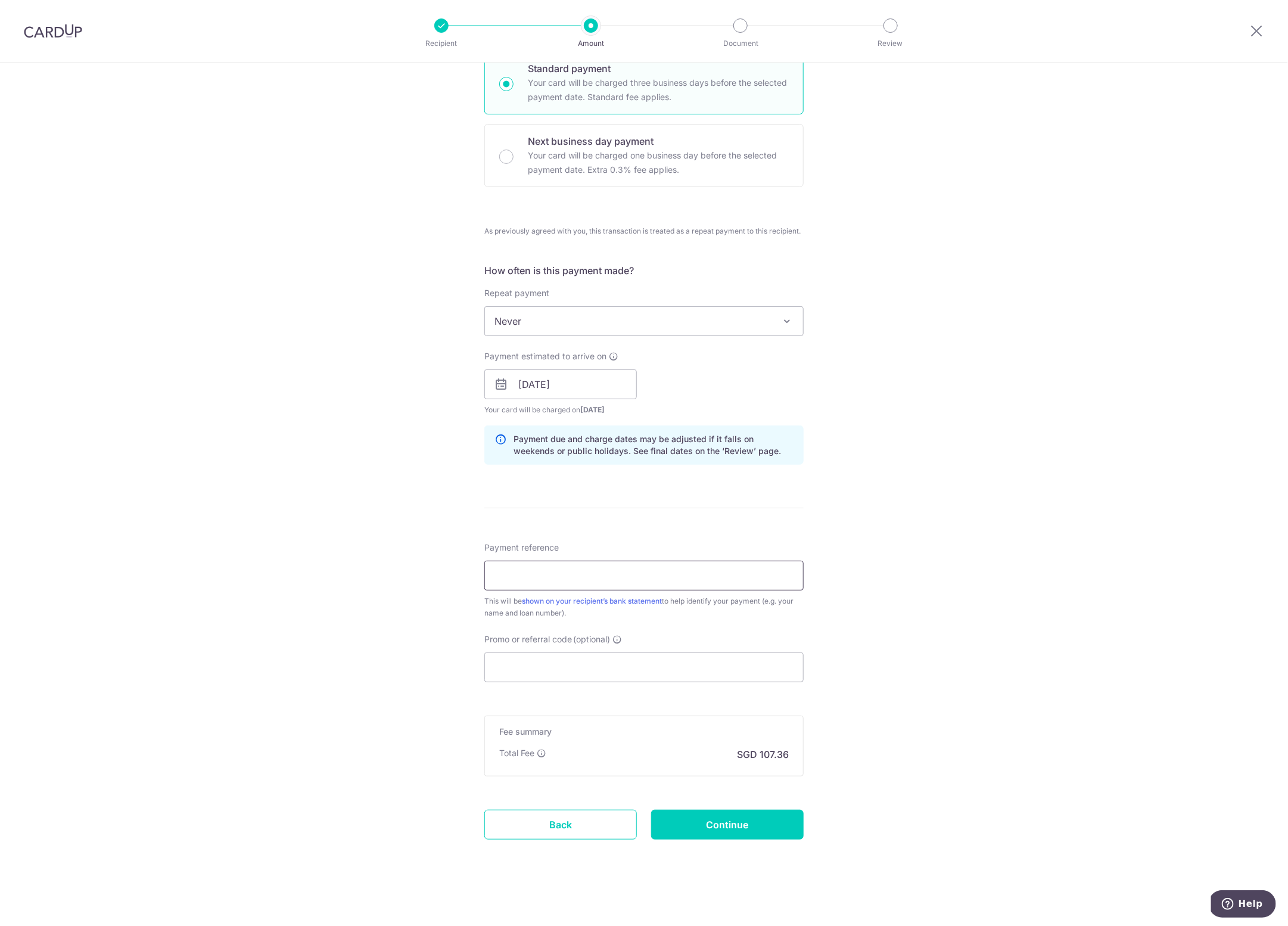
click at [558, 580] on input "Payment reference" at bounding box center [644, 576] width 319 height 30
type input "RG3610 due 011025"
click at [397, 684] on div "Tell us more about your payment Enter payment amount SGD 7,253.73 7253.73 Selec…" at bounding box center [644, 344] width 1288 height 1170
click at [725, 817] on input "Continue" at bounding box center [728, 825] width 153 height 30
type input "Create Schedule"
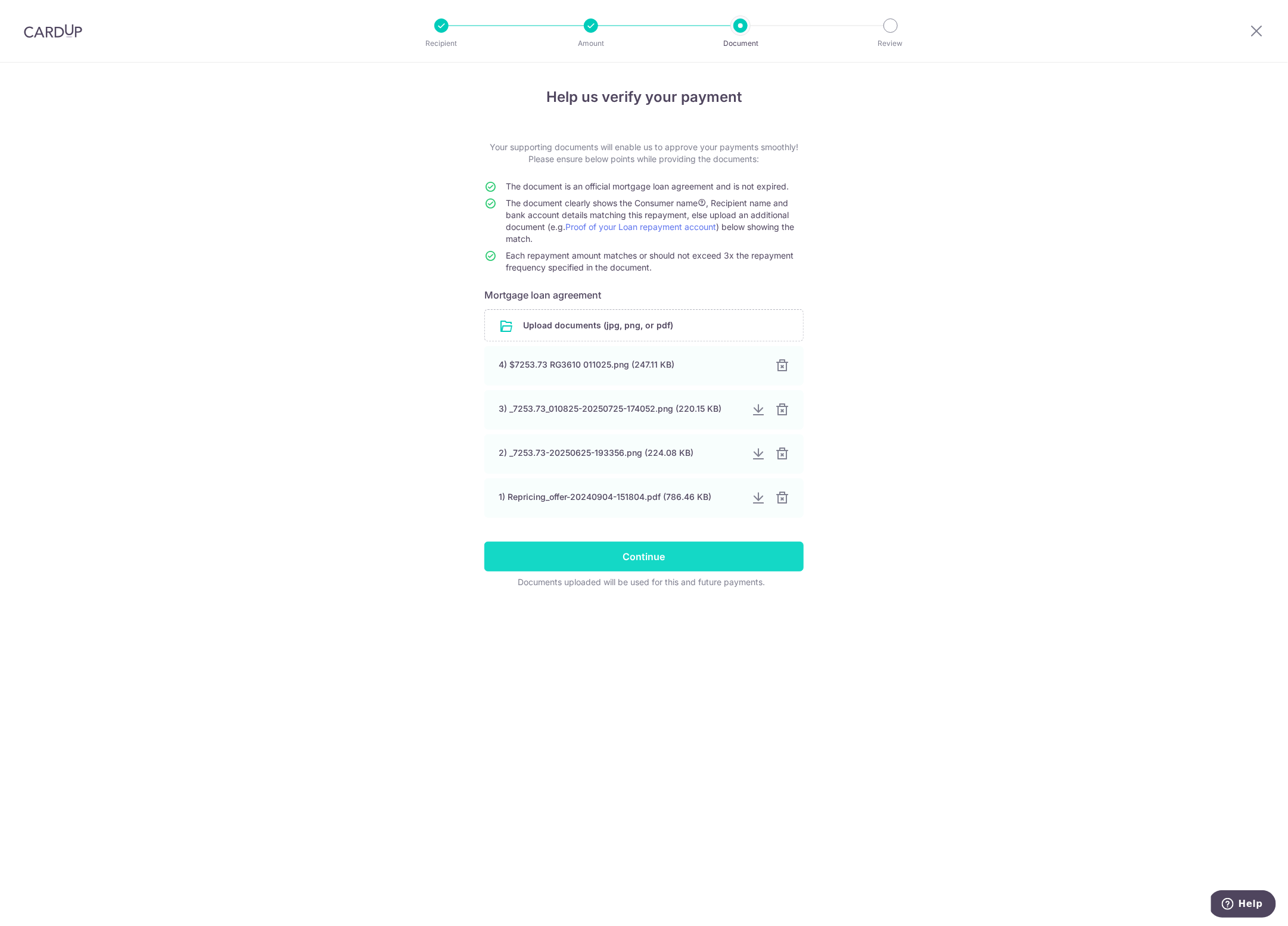
click at [608, 558] on input "Continue" at bounding box center [644, 556] width 319 height 30
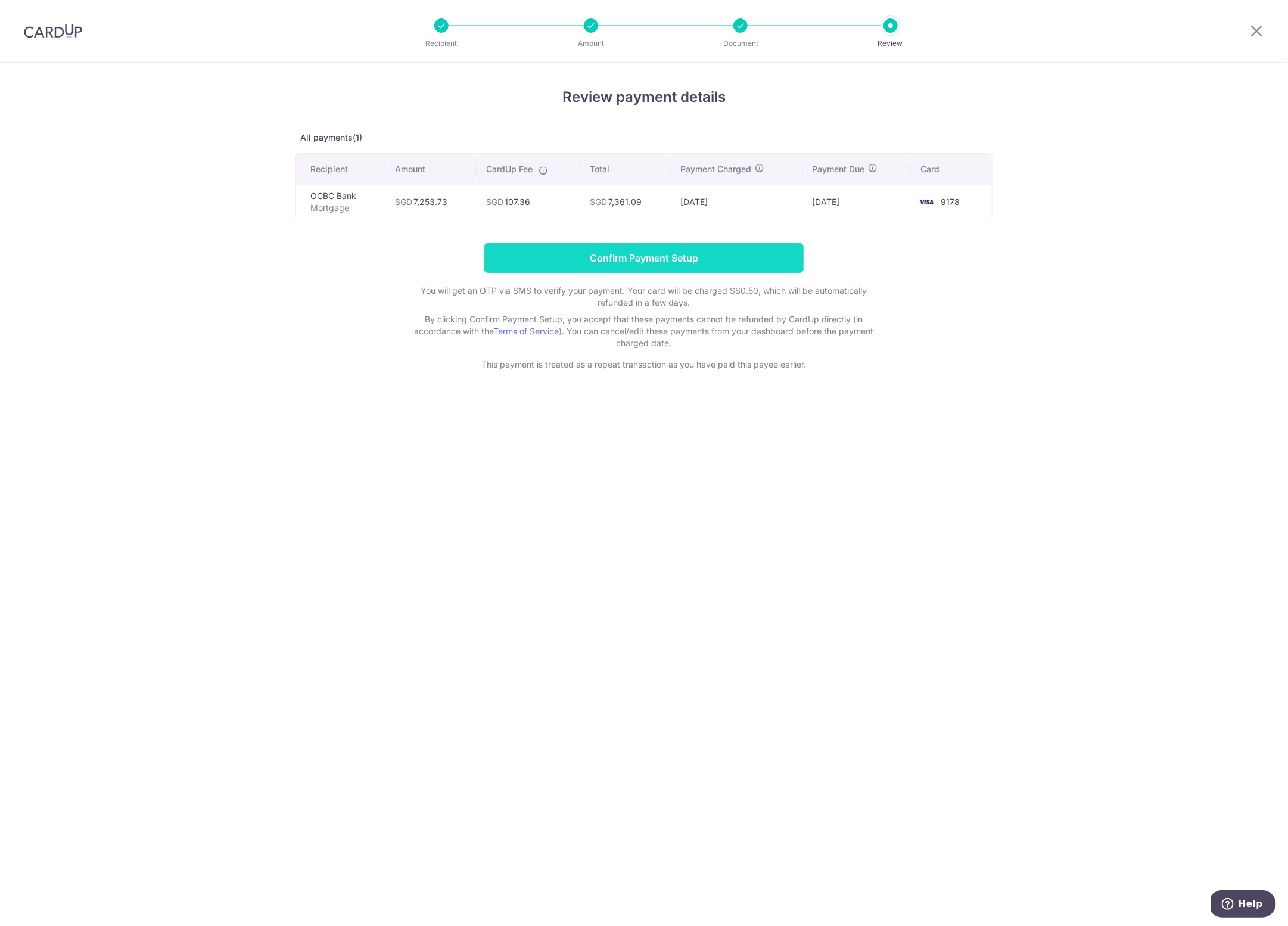
click at [648, 253] on input "Confirm Payment Setup" at bounding box center [644, 258] width 319 height 30
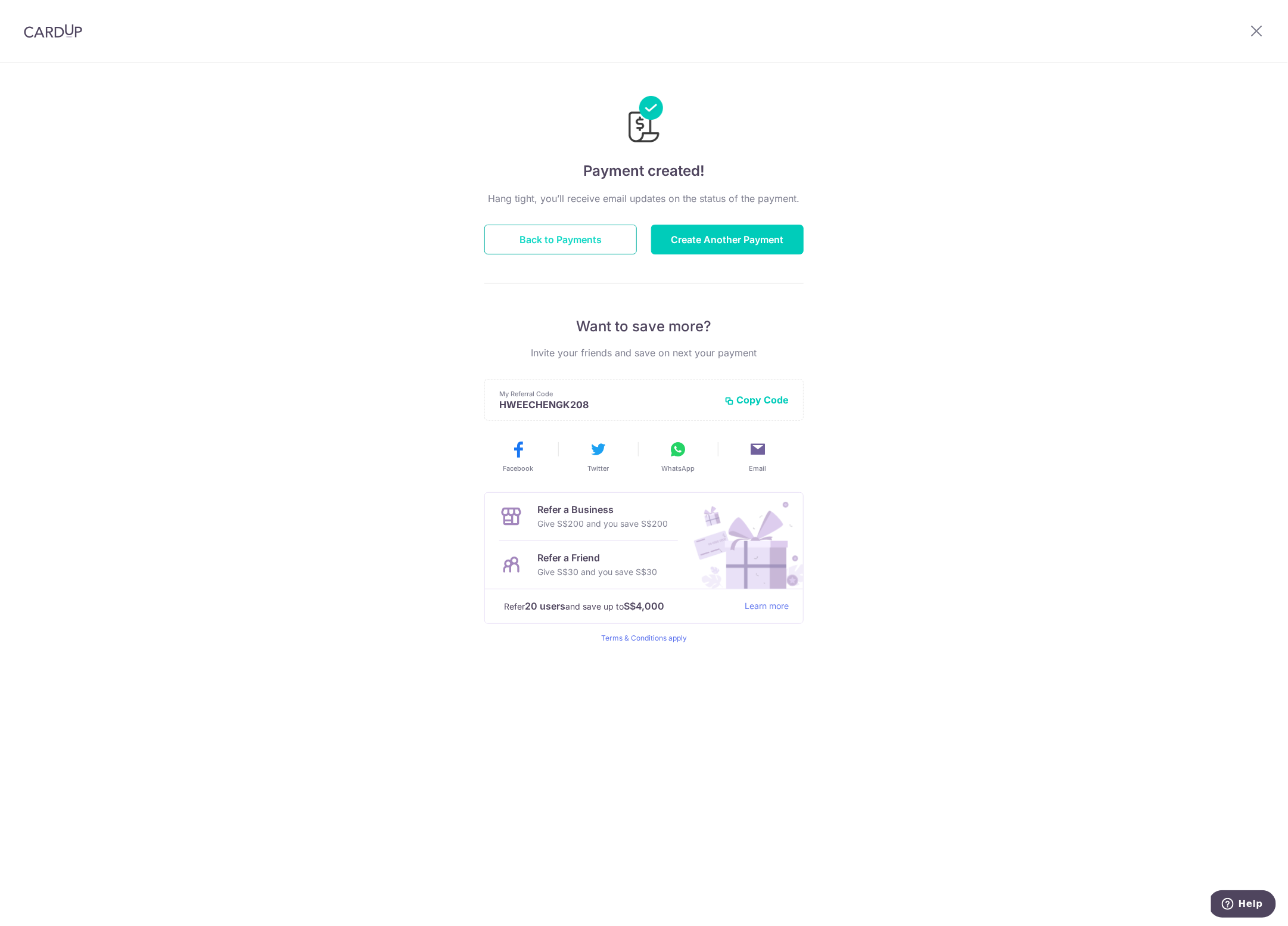
click at [600, 245] on button "Back to Payments" at bounding box center [561, 240] width 153 height 30
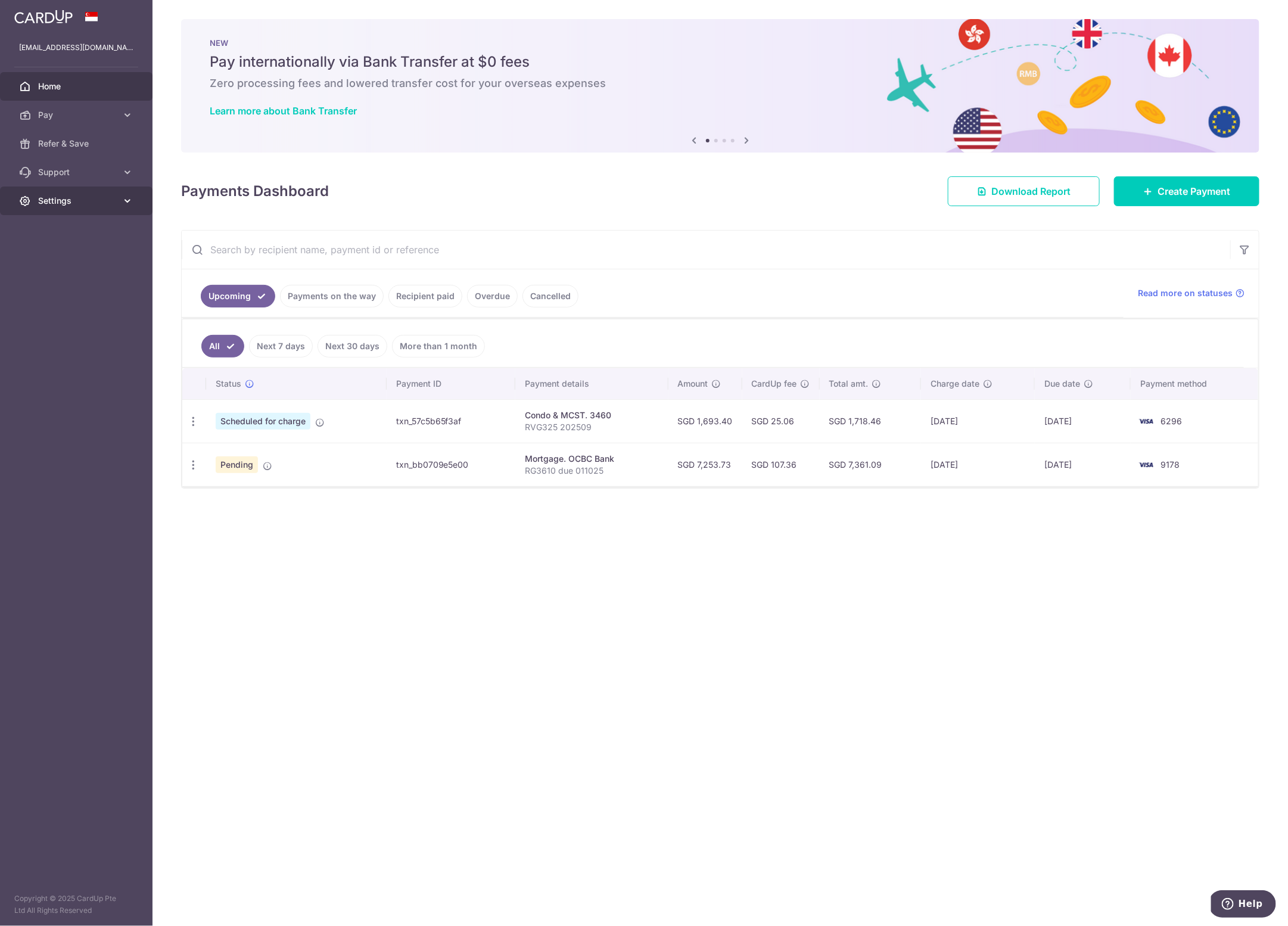
click at [95, 205] on span "Settings" at bounding box center [77, 201] width 79 height 12
click at [91, 255] on span "Logout" at bounding box center [77, 257] width 79 height 12
